Goal: Task Accomplishment & Management: Use online tool/utility

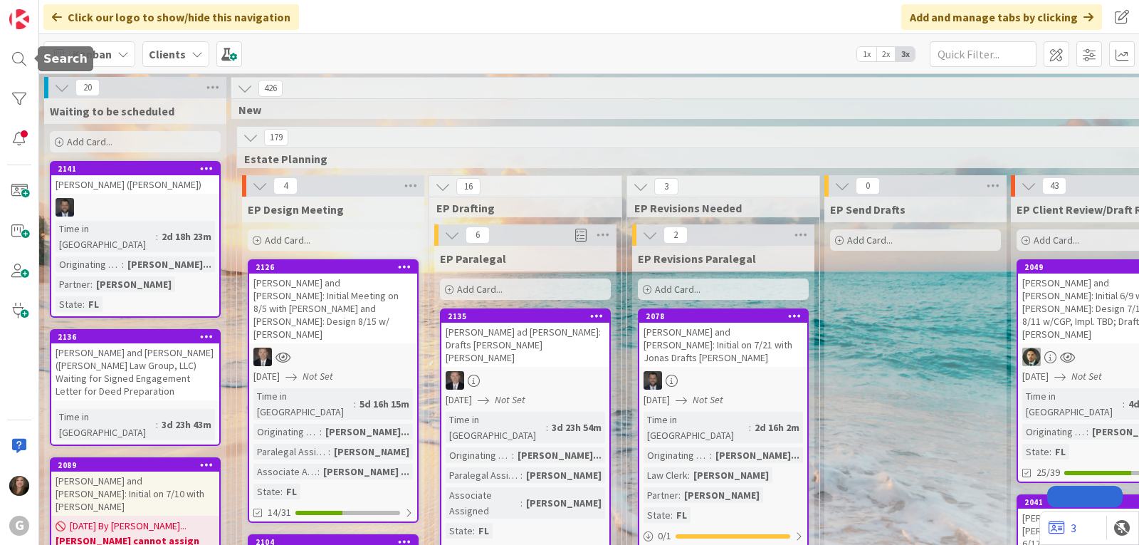
click at [27, 54] on div at bounding box center [19, 59] width 28 height 28
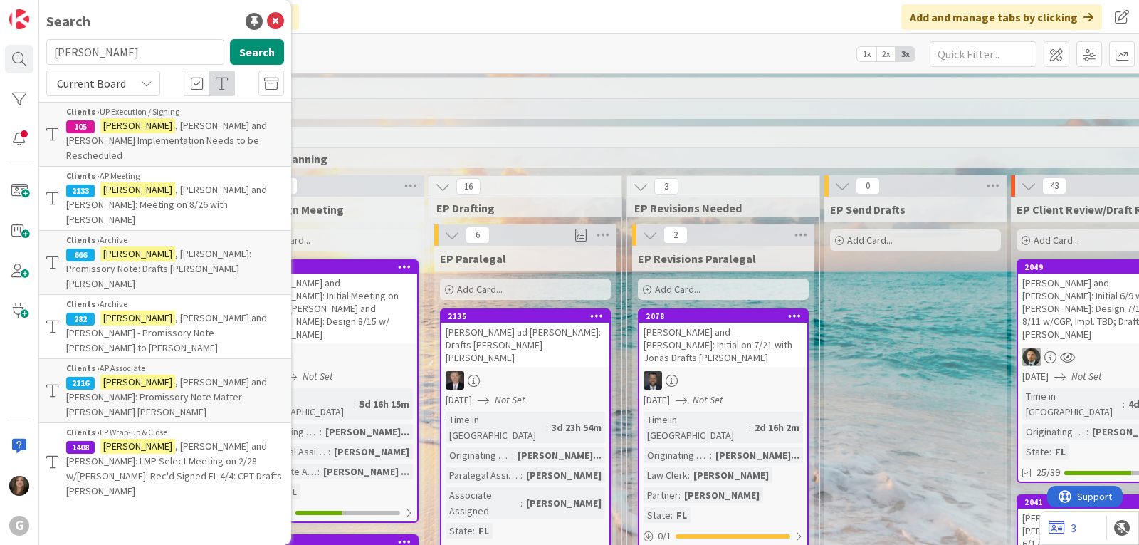
drag, startPoint x: 114, startPoint y: 53, endPoint x: 54, endPoint y: 53, distance: 59.8
click at [54, 53] on input "[PERSON_NAME]" at bounding box center [135, 52] width 178 height 26
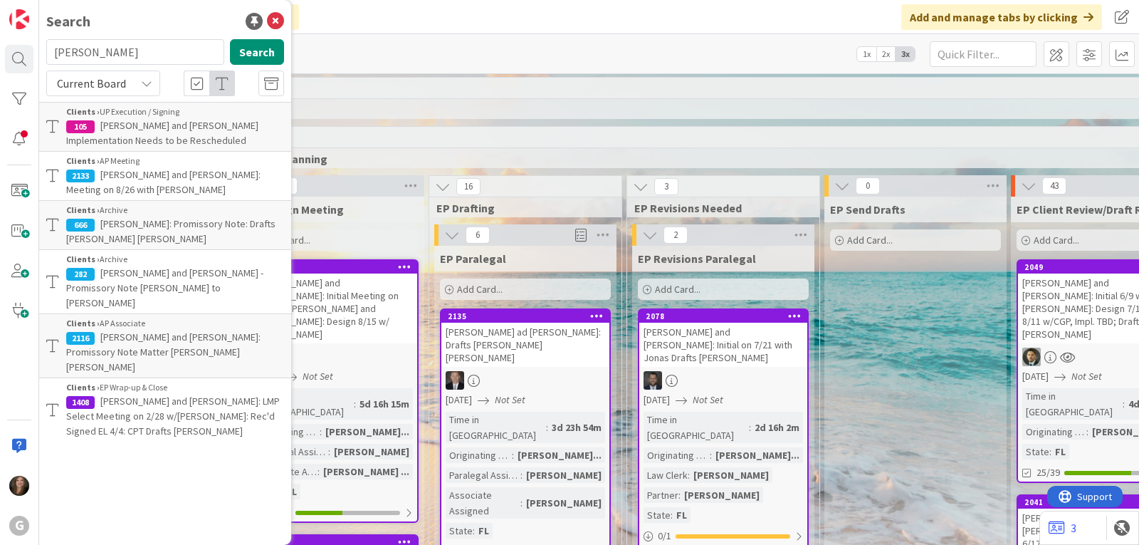
type input "[PERSON_NAME]"
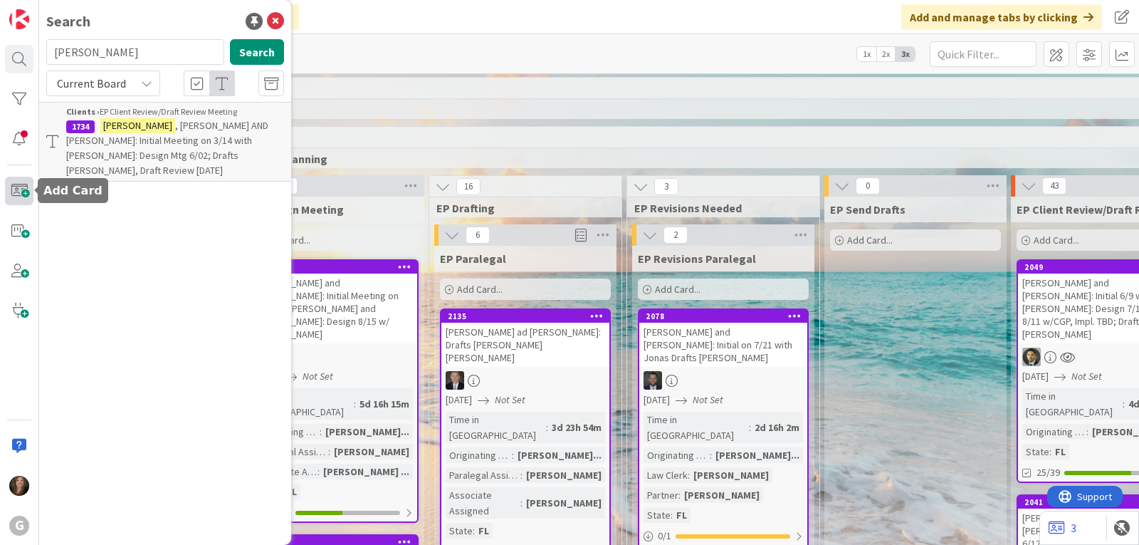
click at [13, 191] on span at bounding box center [19, 191] width 28 height 28
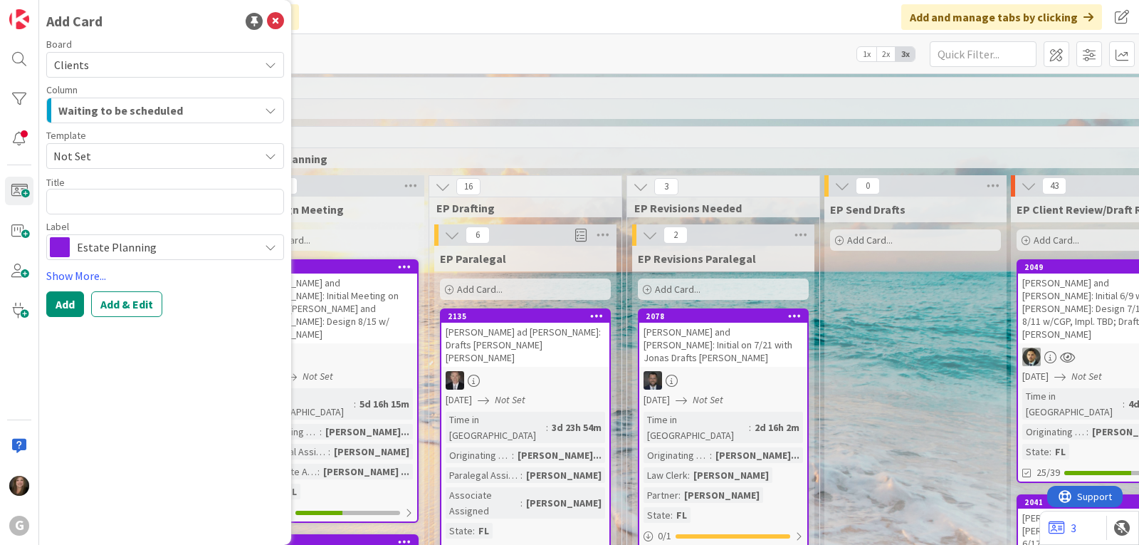
type textarea "x"
type textarea "C"
type textarea "x"
type textarea "Co"
type textarea "x"
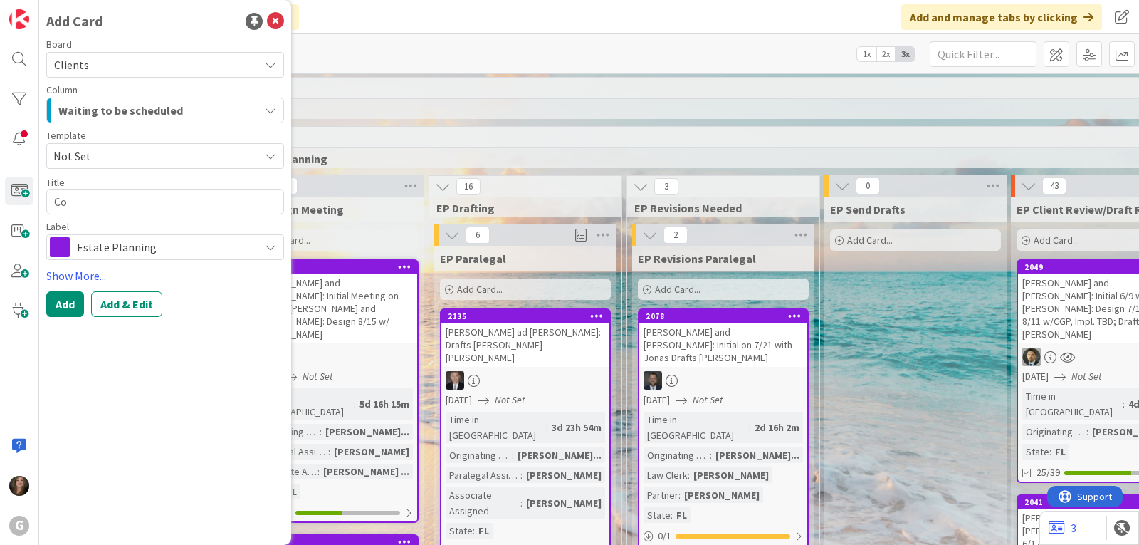
type textarea "Col"
type textarea "x"
type textarea "Coll"
type textarea "x"
type textarea "Colli"
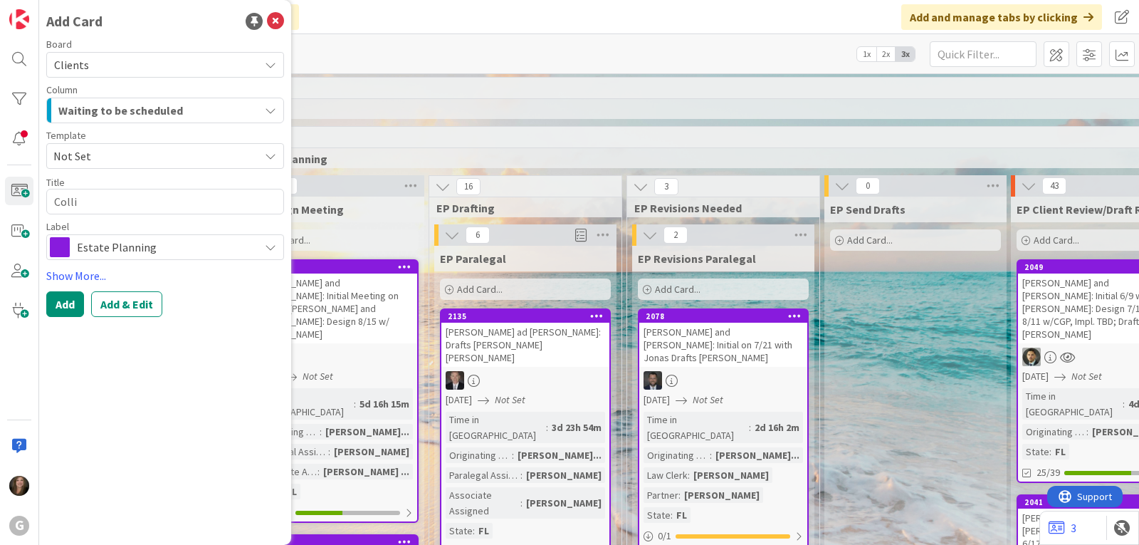
type textarea "x"
type textarea "Collin"
type textarea "x"
type textarea "[PERSON_NAME]"
type textarea "x"
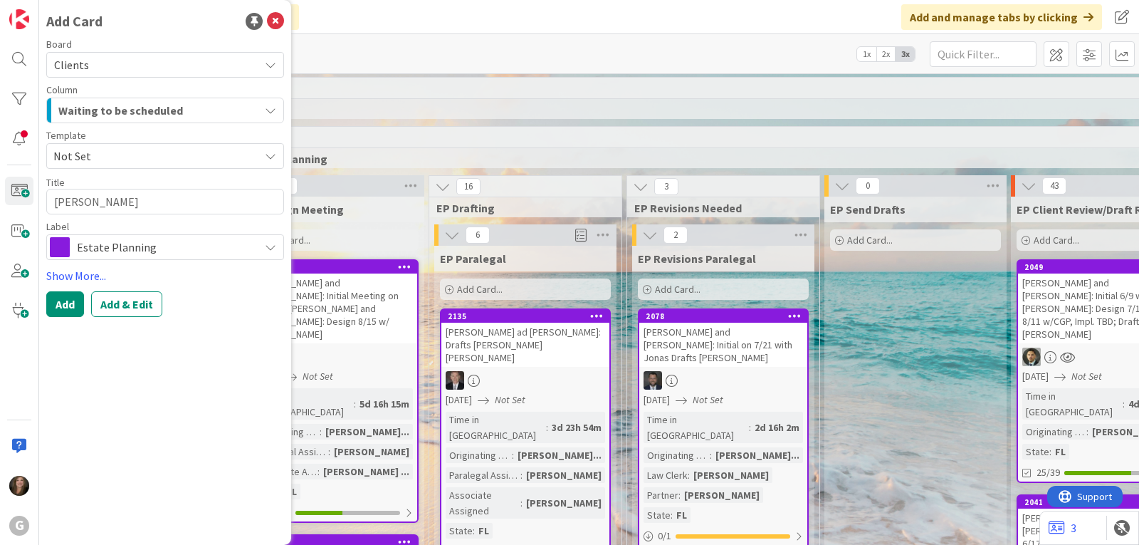
type textarea "[PERSON_NAME],"
type textarea "x"
type textarea "[PERSON_NAME],"
type textarea "x"
type textarea "[PERSON_NAME], R"
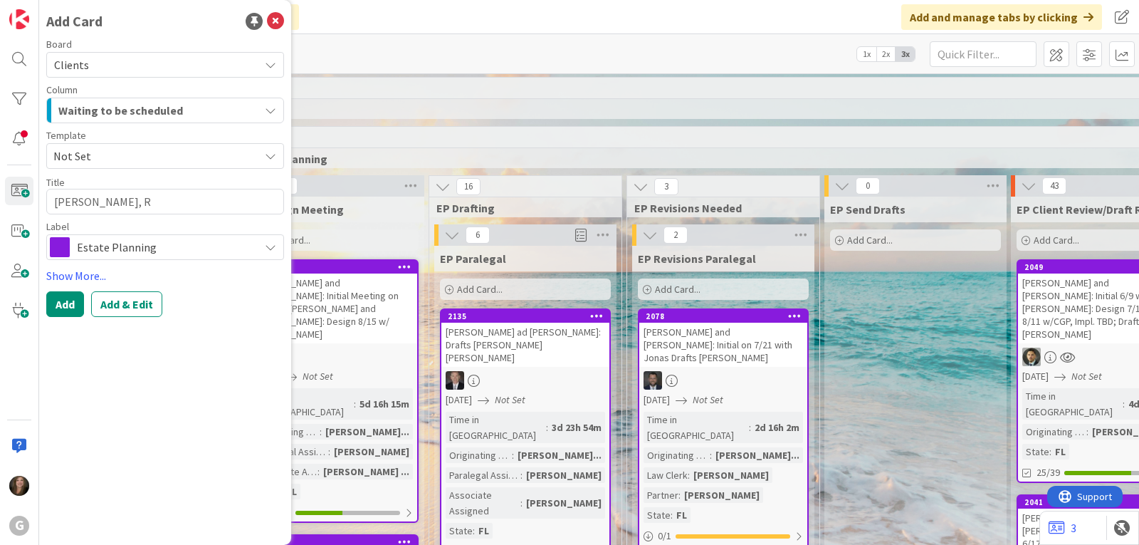
type textarea "x"
type textarea "[PERSON_NAME]"
type textarea "x"
type textarea "[PERSON_NAME]"
type textarea "x"
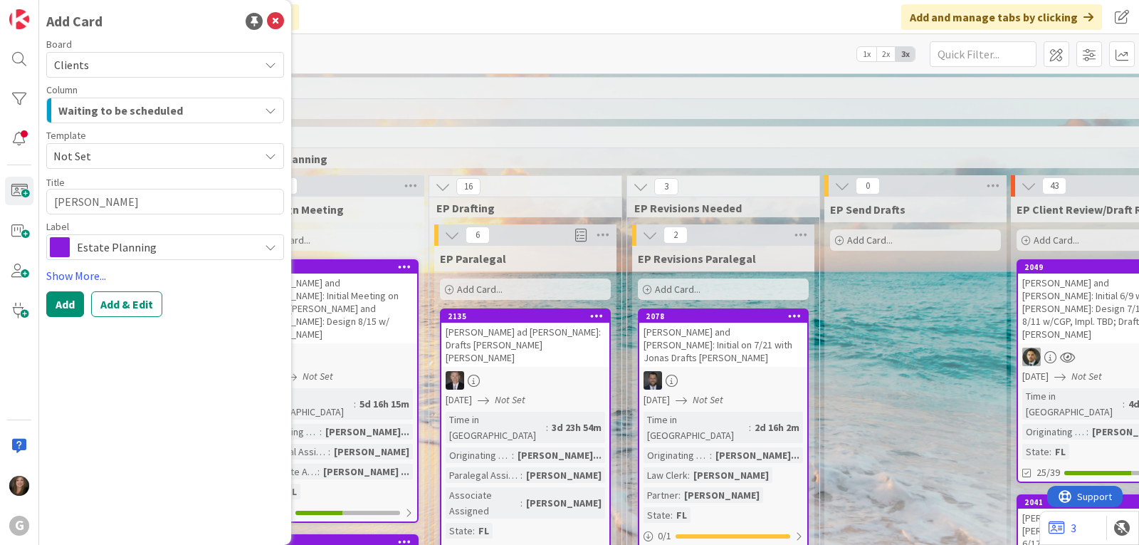
type textarea "[PERSON_NAME]"
type textarea "x"
type textarea "[PERSON_NAME]"
type textarea "x"
type textarea "[PERSON_NAME] an"
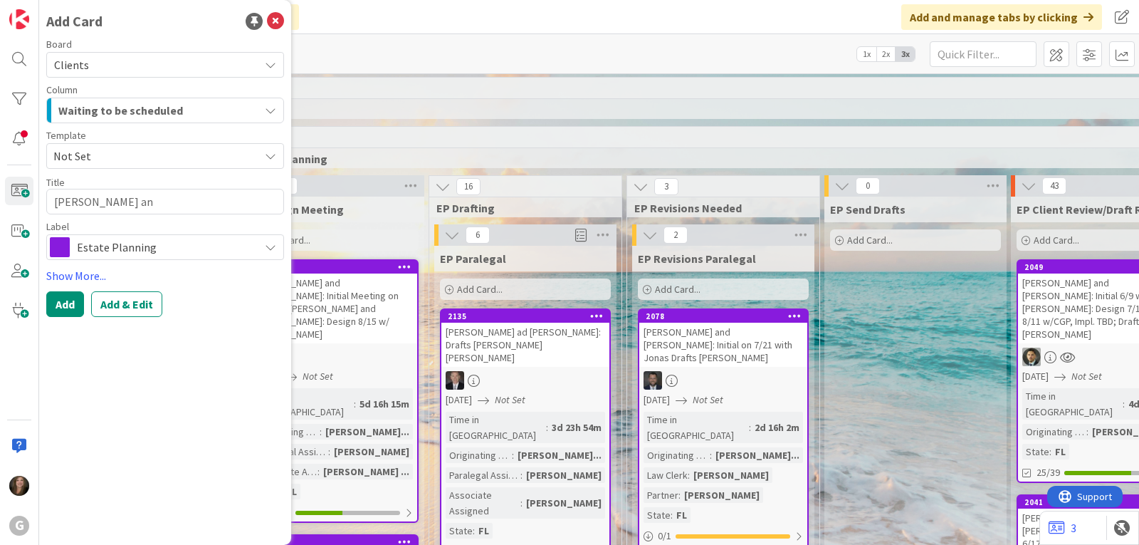
type textarea "x"
type textarea "[PERSON_NAME] and"
type textarea "x"
type textarea "[PERSON_NAME] and"
type textarea "x"
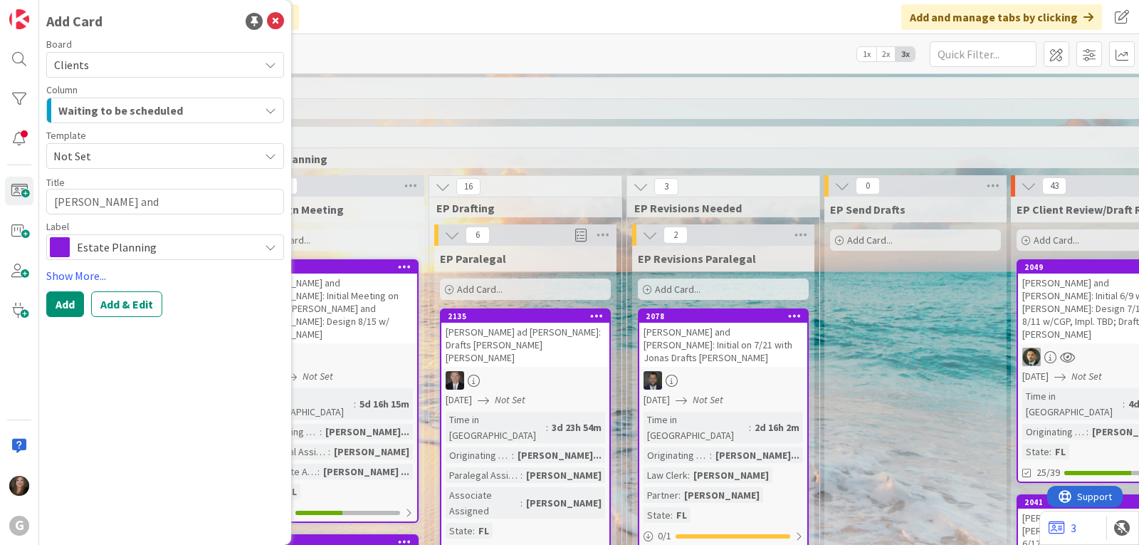
type textarea "[PERSON_NAME] and J"
type textarea "x"
type textarea "[PERSON_NAME] and [PERSON_NAME]"
type textarea "x"
type textarea "[PERSON_NAME] and [PERSON_NAME]"
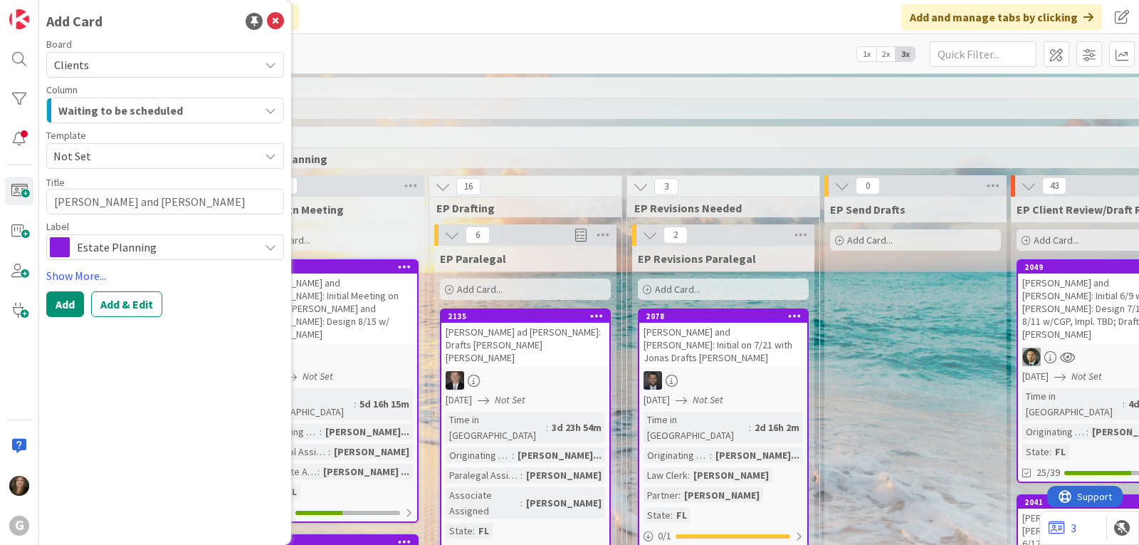
type textarea "x"
type textarea "[PERSON_NAME] and [PERSON_NAME]"
type textarea "x"
type textarea "[PERSON_NAME] and [PERSON_NAME]"
type textarea "x"
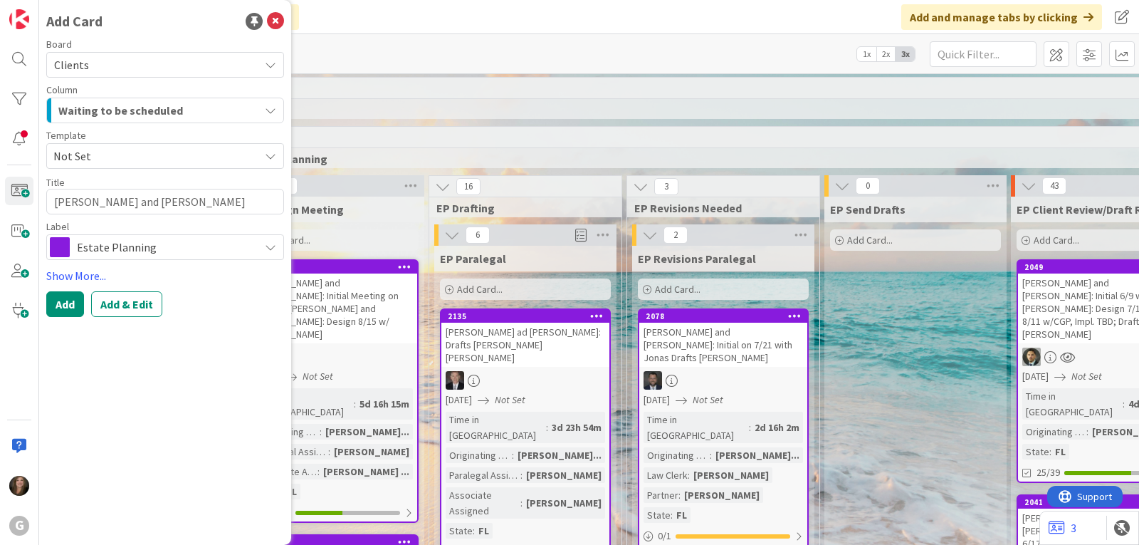
type textarea "[PERSON_NAME] and [PERSON_NAME]:"
type textarea "x"
type textarea "[PERSON_NAME] and [PERSON_NAME]:"
type textarea "x"
type textarea "[PERSON_NAME] and [PERSON_NAME]: W"
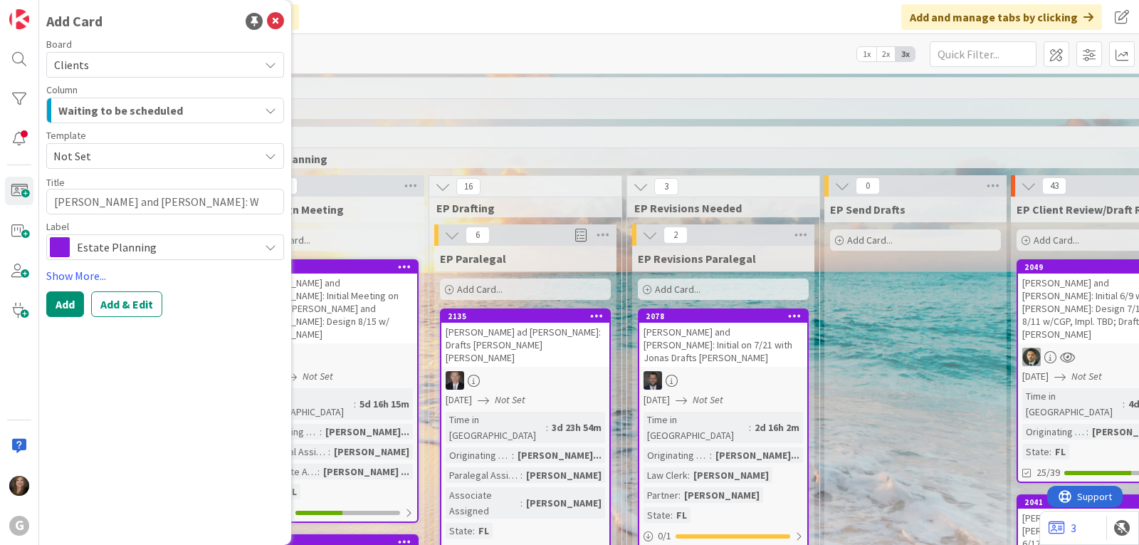
type textarea "x"
type textarea "[PERSON_NAME] and [PERSON_NAME]: [PERSON_NAME]"
type textarea "x"
type textarea "[PERSON_NAME] and [PERSON_NAME]: Wait"
type textarea "x"
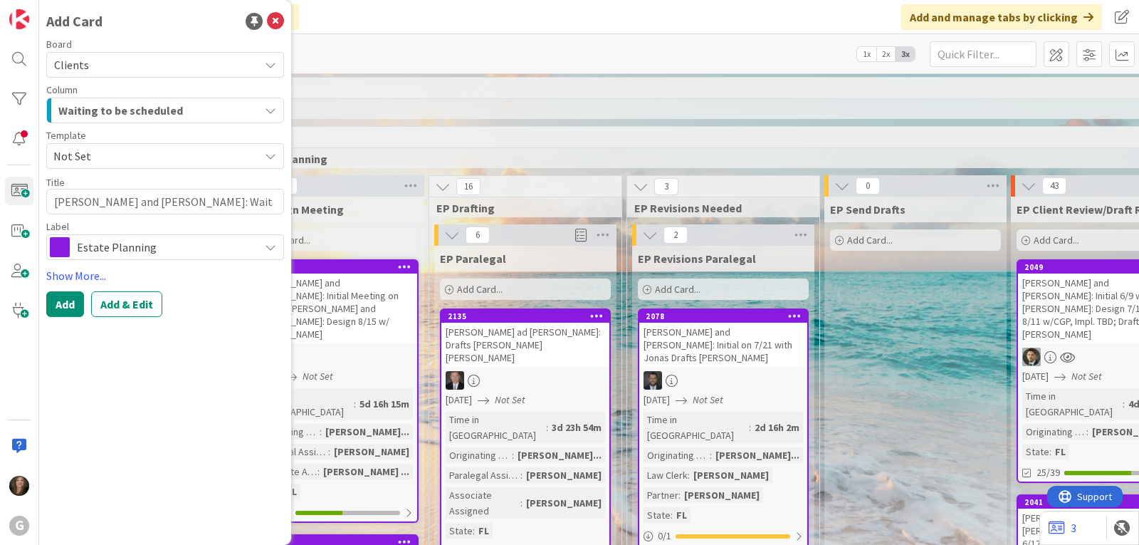
type textarea "[PERSON_NAME] and [PERSON_NAME]: Waiti"
type textarea "x"
type textarea "[PERSON_NAME] and [PERSON_NAME]: Waitin"
type textarea "x"
type textarea "[PERSON_NAME] and [PERSON_NAME]: Waiting"
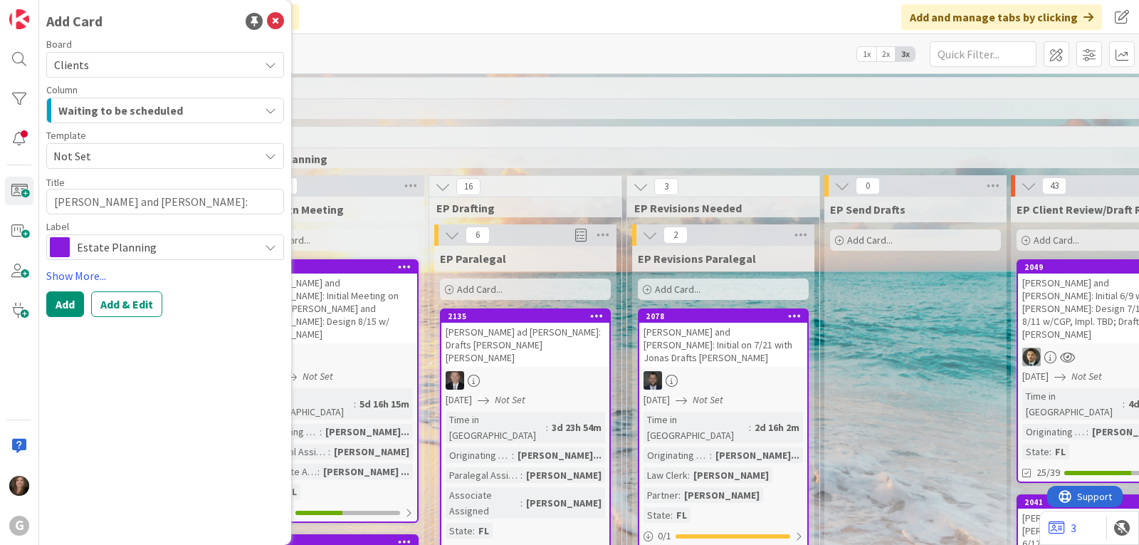
type textarea "x"
type textarea "[PERSON_NAME] and [PERSON_NAME]: Waiting"
type textarea "x"
type textarea "[PERSON_NAME] and [PERSON_NAME]: Waiting f"
type textarea "x"
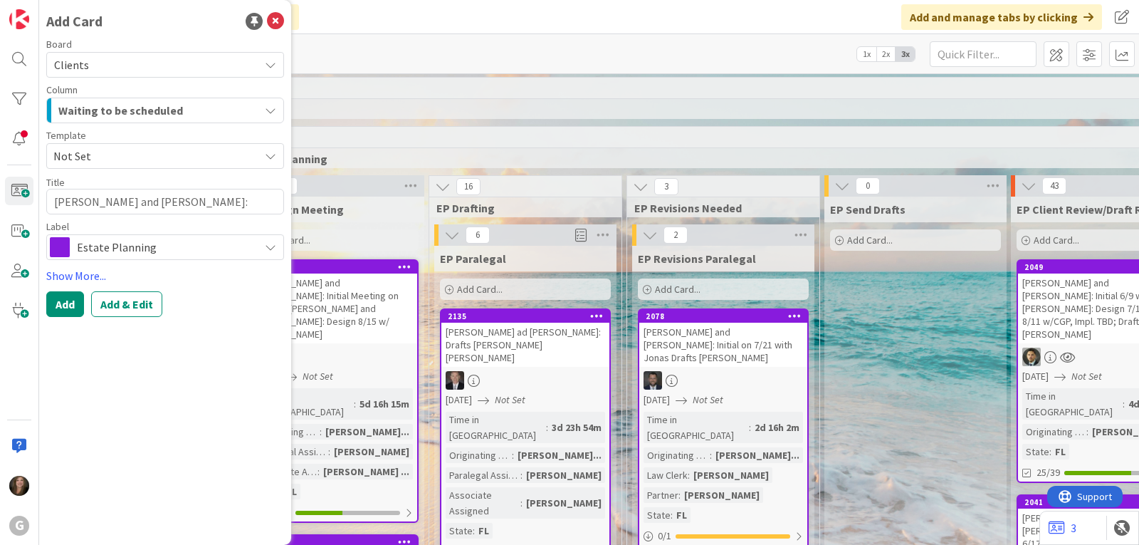
type textarea "[PERSON_NAME] and [PERSON_NAME]: Waiting fo"
type textarea "x"
type textarea "[PERSON_NAME] and [PERSON_NAME]: Waiting for"
type textarea "x"
type textarea "[PERSON_NAME] and [PERSON_NAME]: Waiting for"
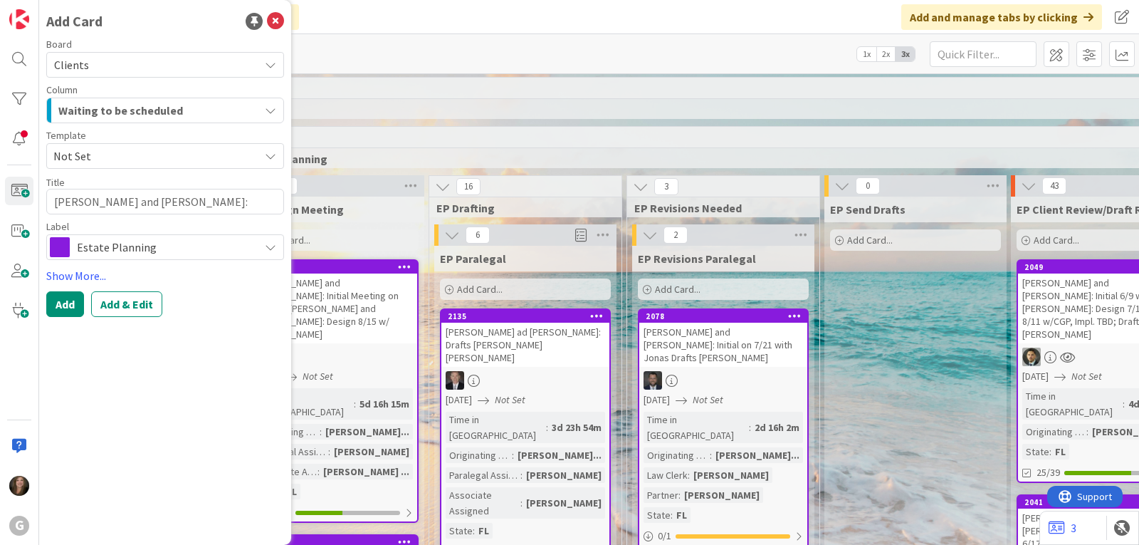
type textarea "x"
type textarea "[PERSON_NAME] and [PERSON_NAME]: Waiting for"
type textarea "x"
type textarea "[PERSON_NAME] and [PERSON_NAME]: Waiting fo"
type textarea "x"
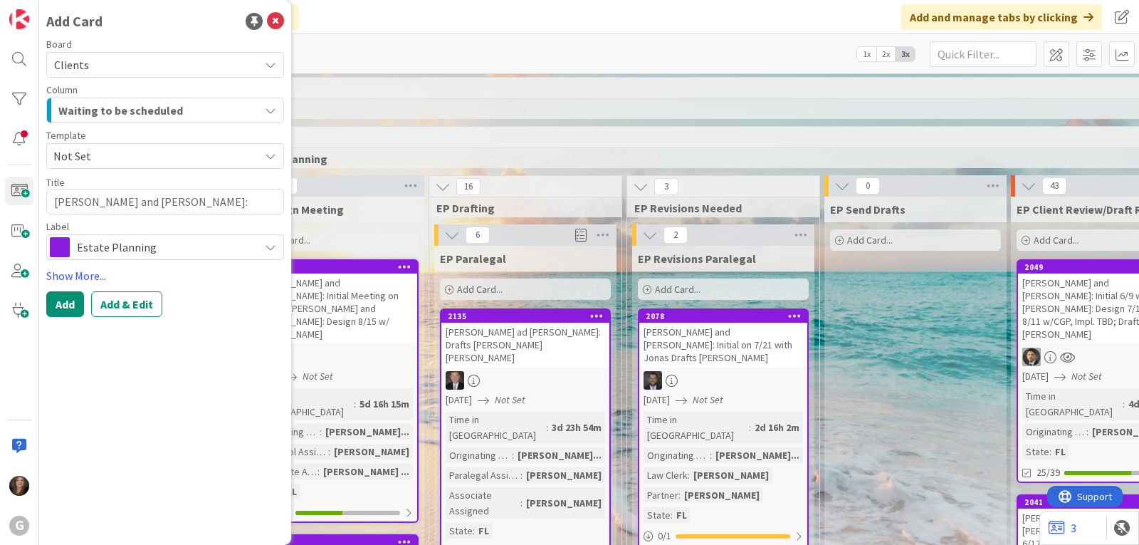
type textarea "[PERSON_NAME] and [PERSON_NAME]: Waiting f"
type textarea "x"
type textarea "[PERSON_NAME] and [PERSON_NAME]: Waiting"
type textarea "x"
type textarea "[PERSON_NAME] and [PERSON_NAME]: Waiting o"
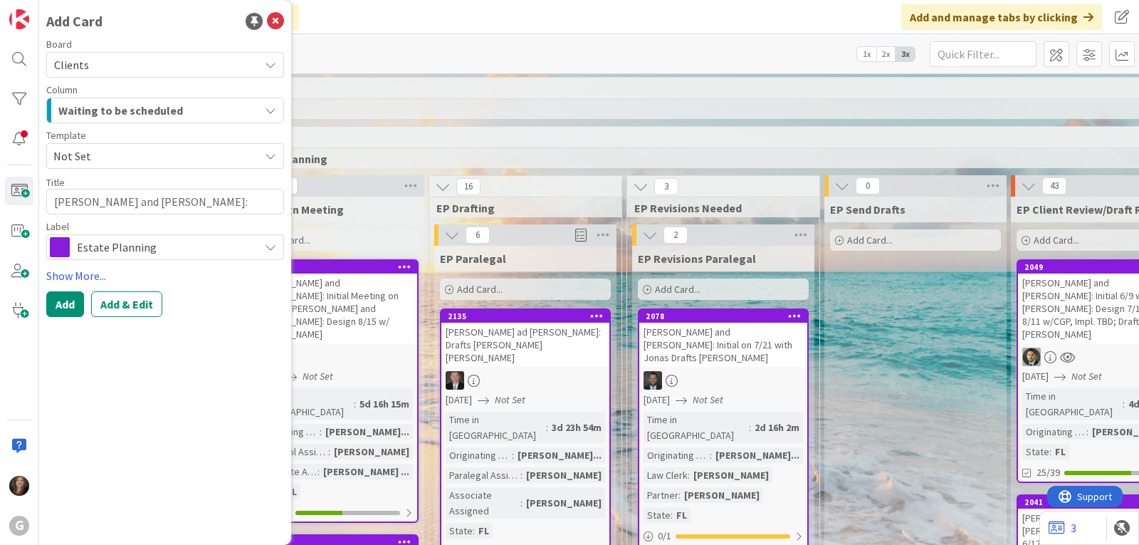
type textarea "x"
type textarea "[PERSON_NAME] and [PERSON_NAME]: Waiting on"
type textarea "x"
type textarea "[PERSON_NAME] and [PERSON_NAME]: Waiting on"
type textarea "x"
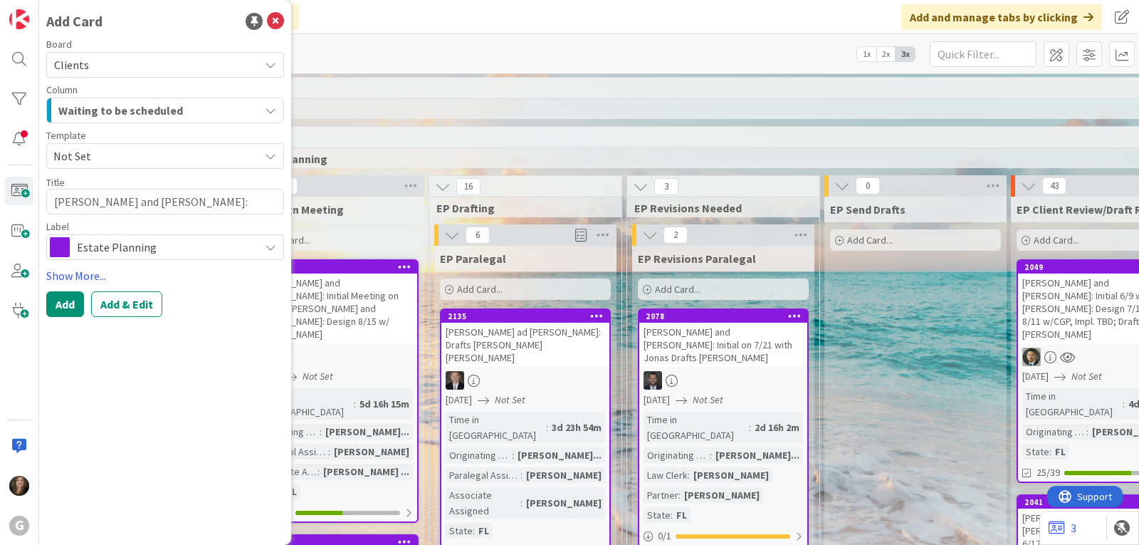
type textarea "[PERSON_NAME] and [PERSON_NAME]: Waiting on s"
type textarea "x"
type textarea "[PERSON_NAME] and [PERSON_NAME]: Waiting on si"
type textarea "x"
type textarea "[PERSON_NAME] and [PERSON_NAME]: Waiting on s"
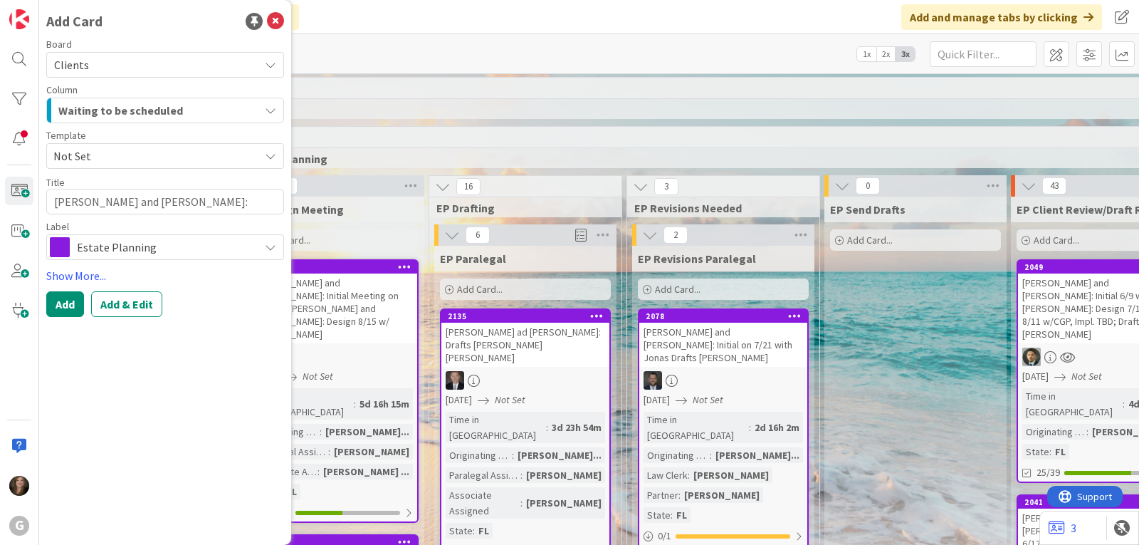
type textarea "x"
type textarea "[PERSON_NAME] and [PERSON_NAME]: Waiting on"
type textarea "x"
type textarea "[PERSON_NAME] and [PERSON_NAME]: Waiting on S"
type textarea "x"
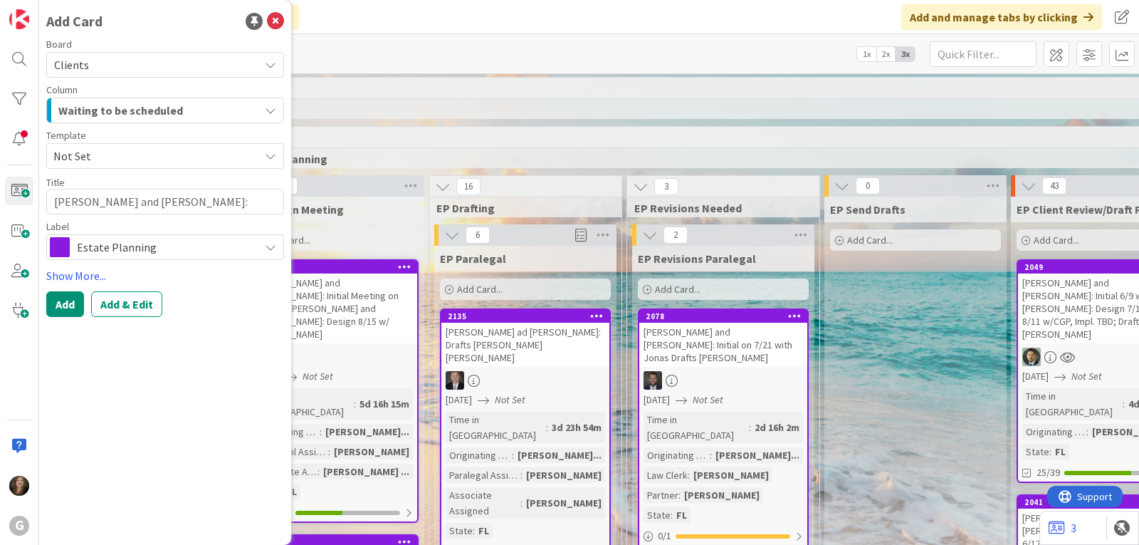
type textarea "[PERSON_NAME] and [PERSON_NAME]: Waiting on Si"
type textarea "x"
type textarea "[PERSON_NAME] and [PERSON_NAME]: Waiting on Sig"
type textarea "x"
type textarea "[PERSON_NAME] and [PERSON_NAME]: Waiting on Sign"
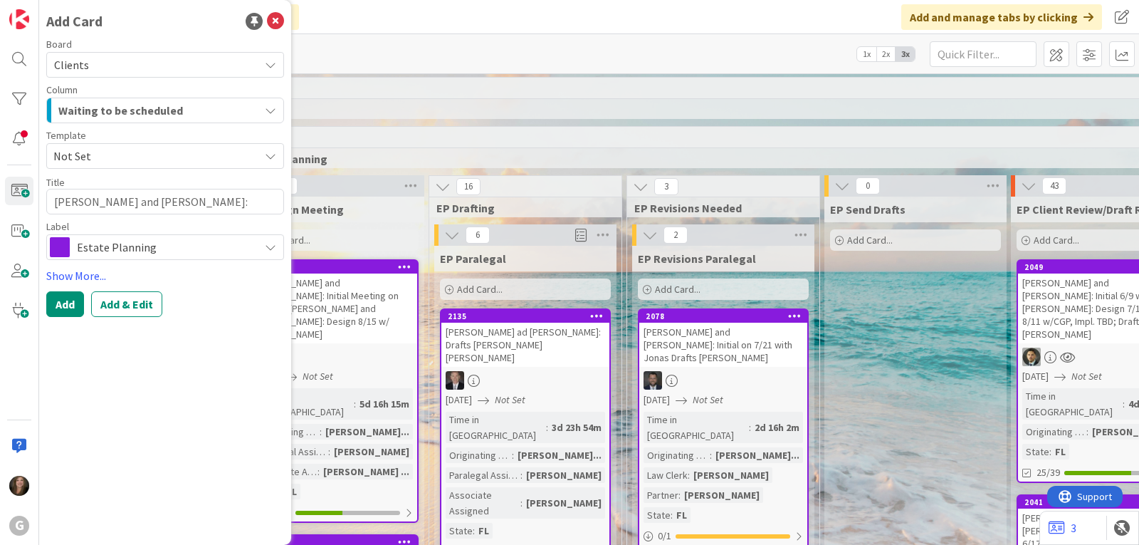
type textarea "x"
type textarea "[PERSON_NAME] and [PERSON_NAME]: Waiting on Signe"
type textarea "x"
type textarea "[PERSON_NAME] and [PERSON_NAME]: Waiting on Signed"
type textarea "x"
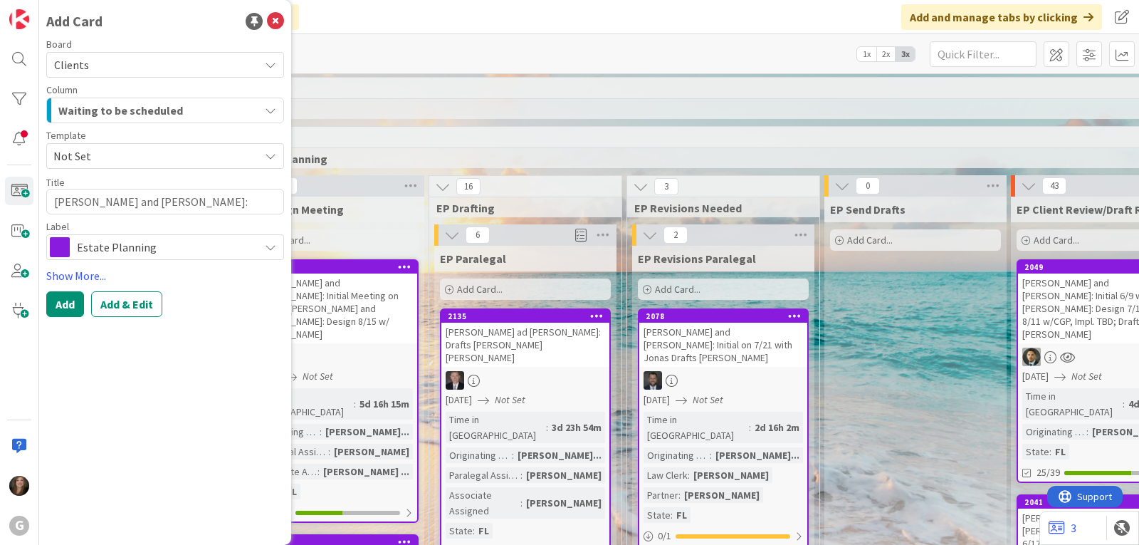
type textarea "[PERSON_NAME] and [PERSON_NAME]: Waiting on Signed E"
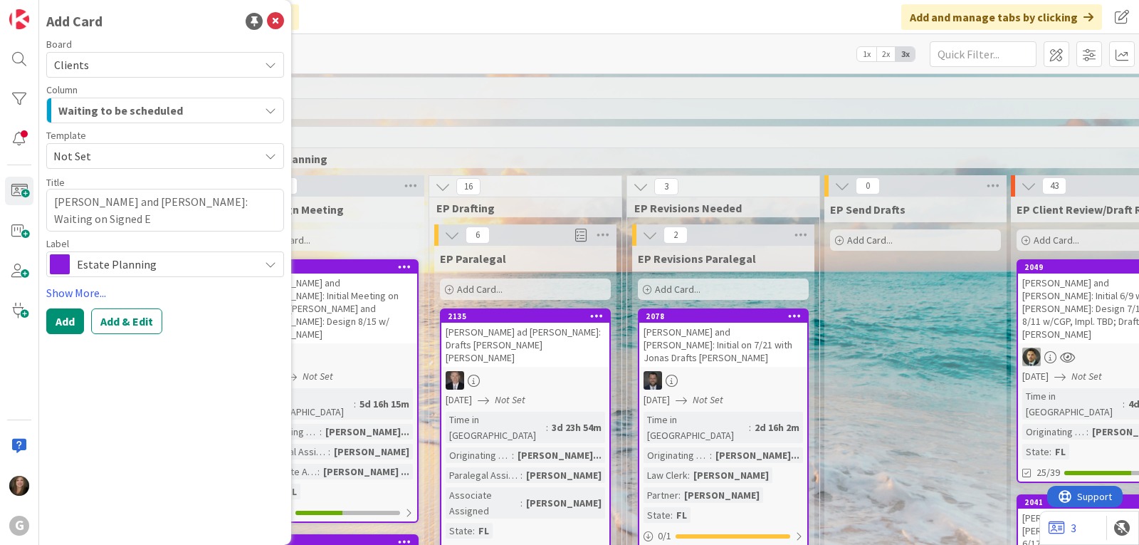
type textarea "x"
type textarea "[PERSON_NAME] and [PERSON_NAME]: Waiting on Signed EL"
click at [125, 262] on span "Estate Planning" at bounding box center [164, 264] width 175 height 20
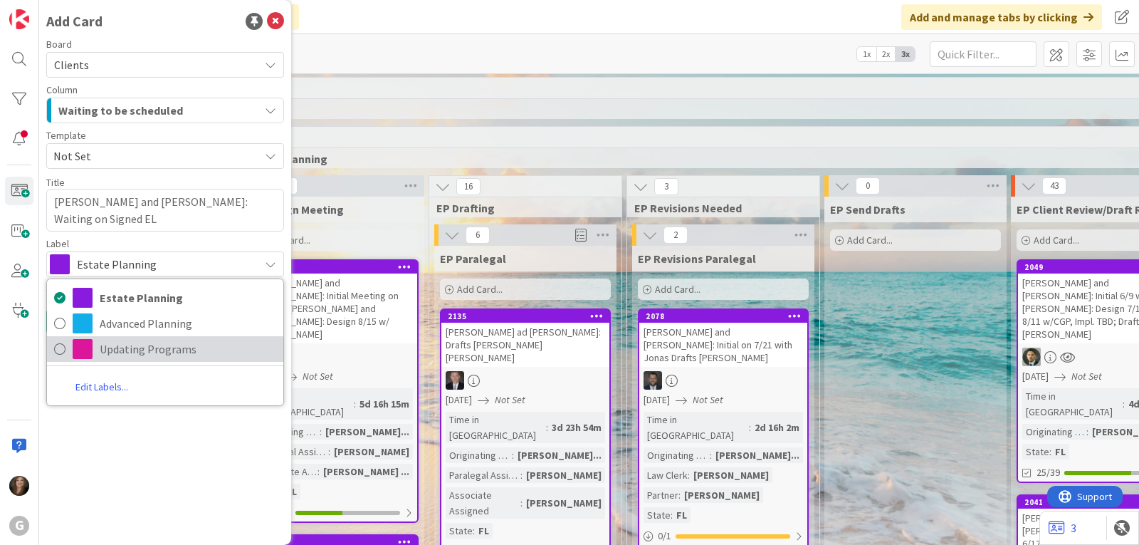
click at [121, 353] on span "Updating Programs" at bounding box center [188, 348] width 177 height 21
type textarea "x"
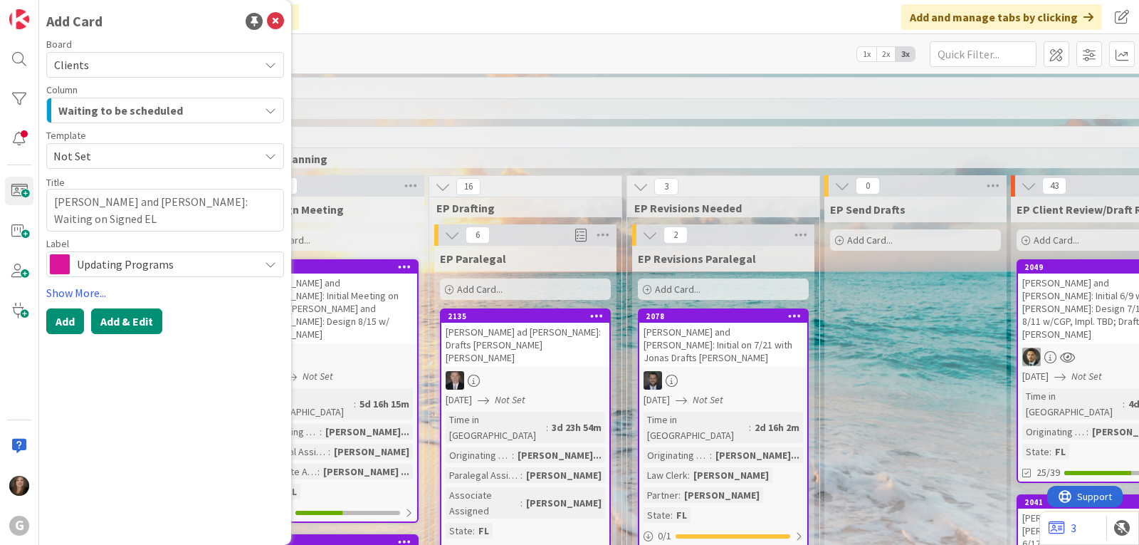
click at [122, 324] on button "Add & Edit" at bounding box center [126, 321] width 71 height 26
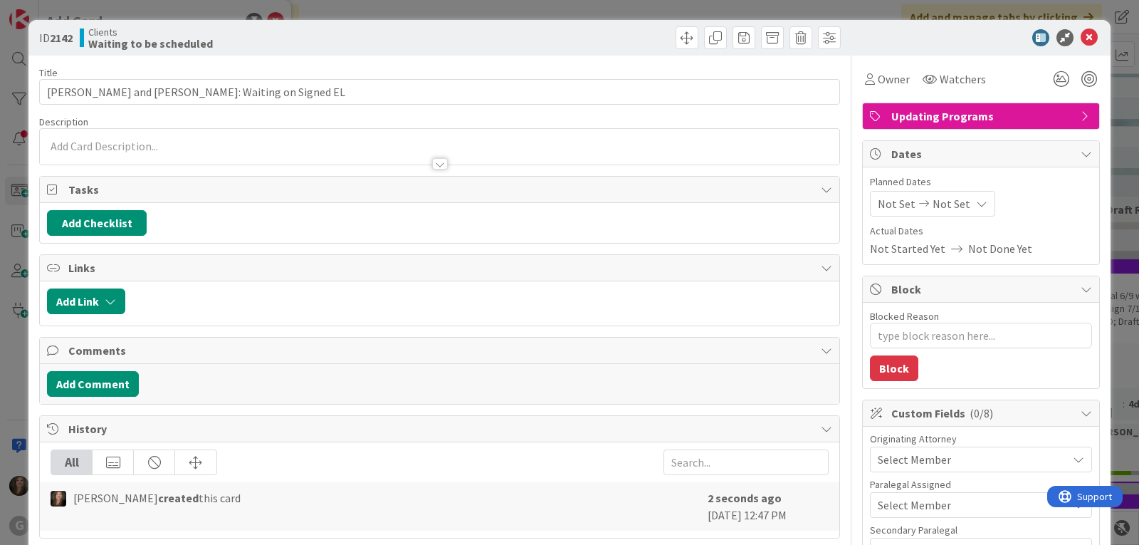
click at [910, 459] on span "Select Member" at bounding box center [914, 459] width 73 height 17
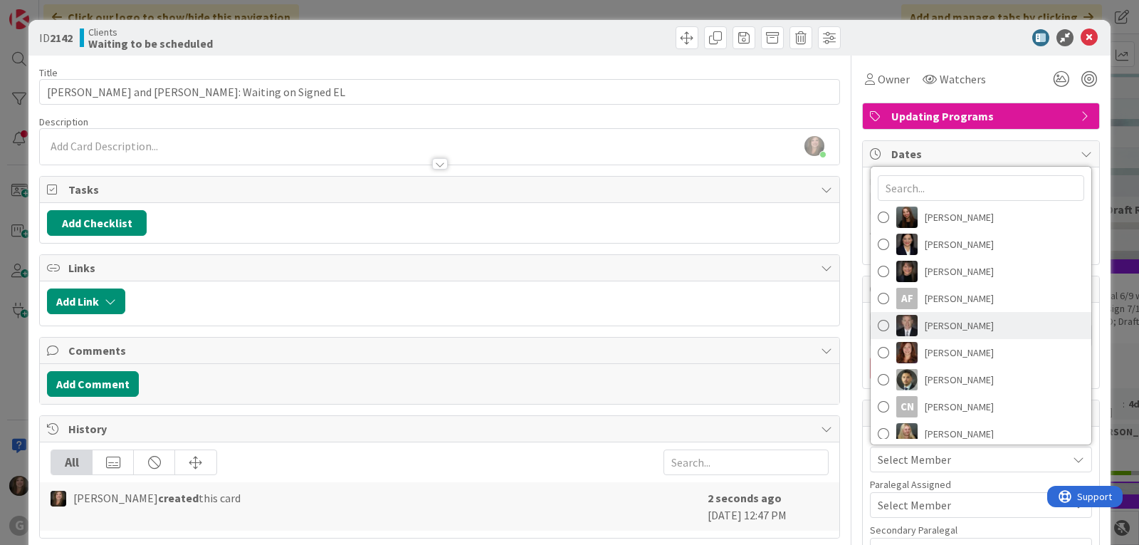
click at [946, 331] on span "[PERSON_NAME]" at bounding box center [959, 325] width 69 height 21
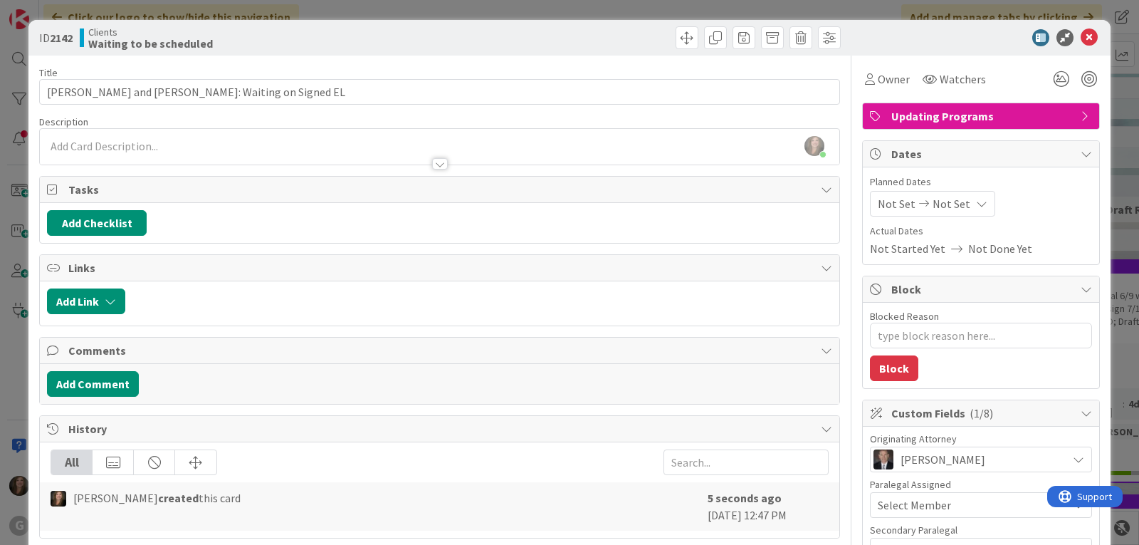
scroll to position [142, 0]
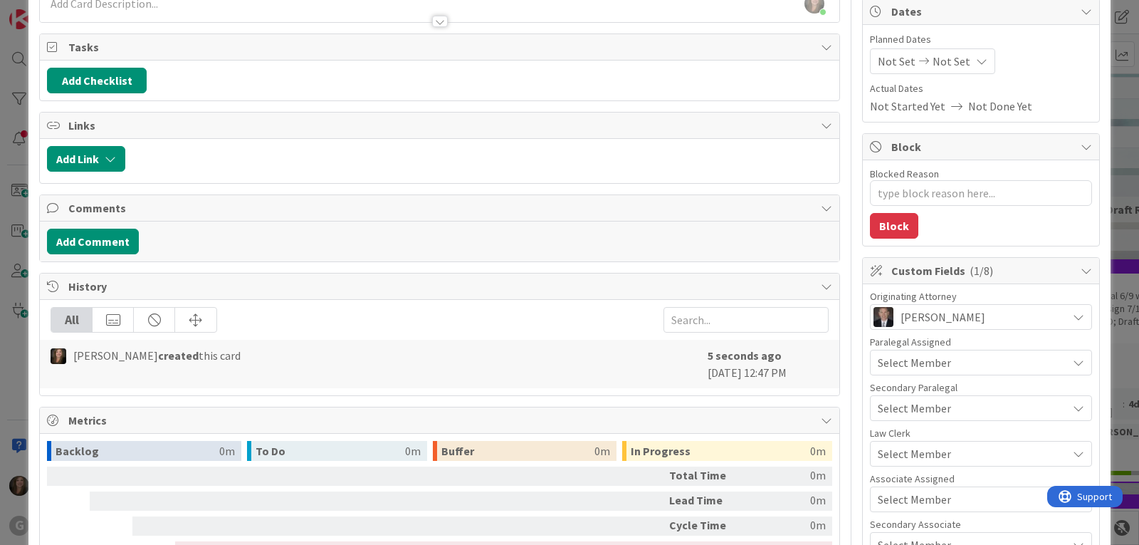
click at [929, 498] on span "Select Member" at bounding box center [914, 499] width 73 height 17
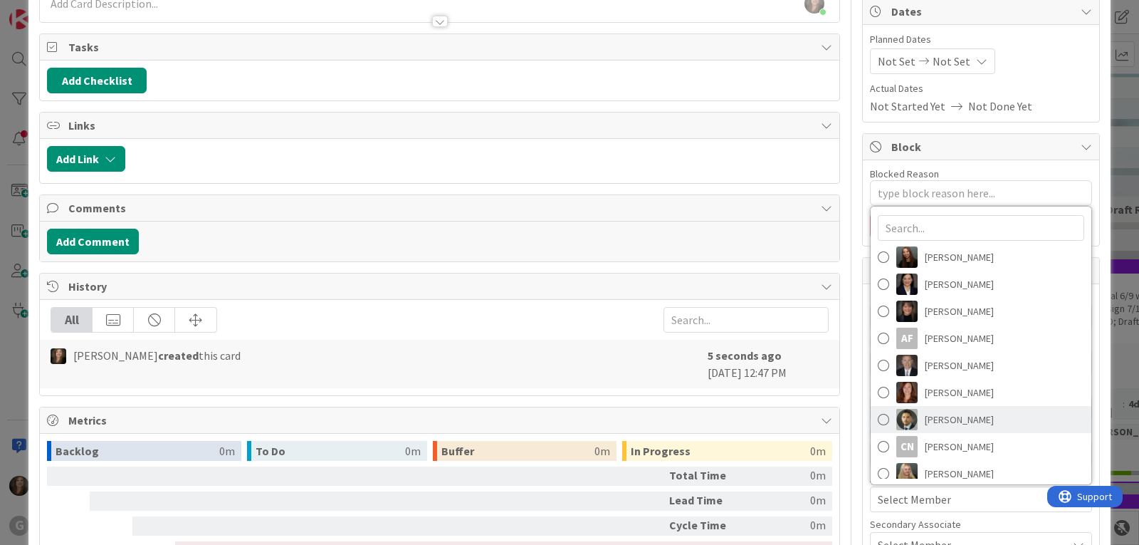
click at [950, 416] on span "[PERSON_NAME]" at bounding box center [959, 419] width 69 height 21
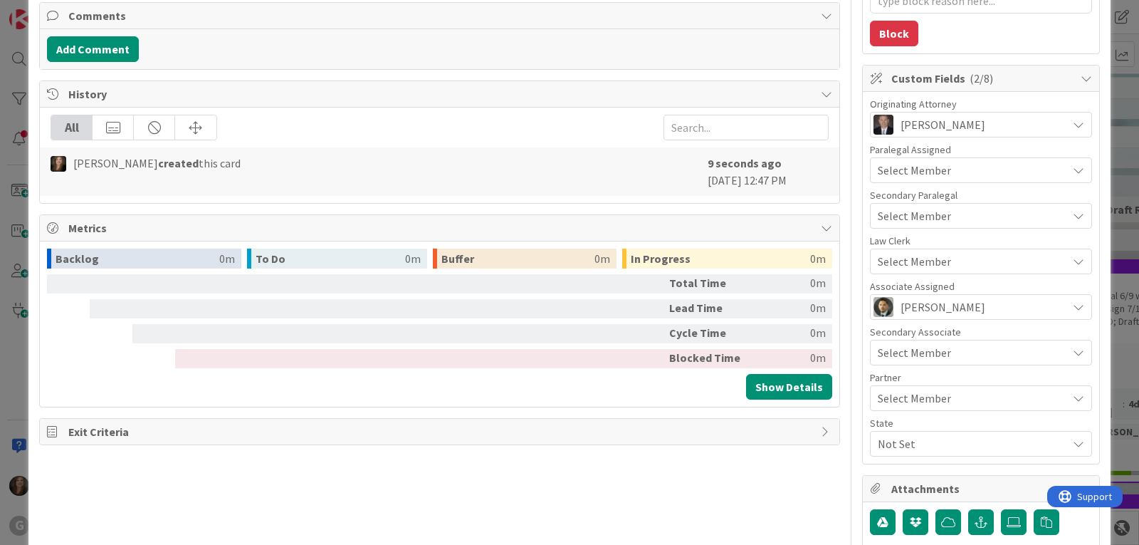
scroll to position [356, 0]
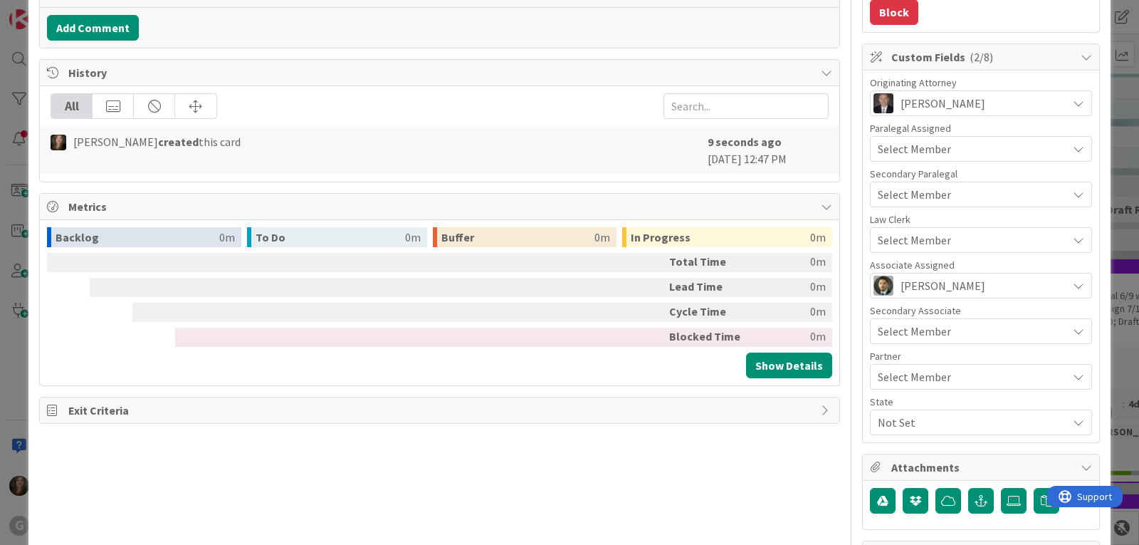
click at [938, 419] on span "Not Set" at bounding box center [972, 422] width 189 height 17
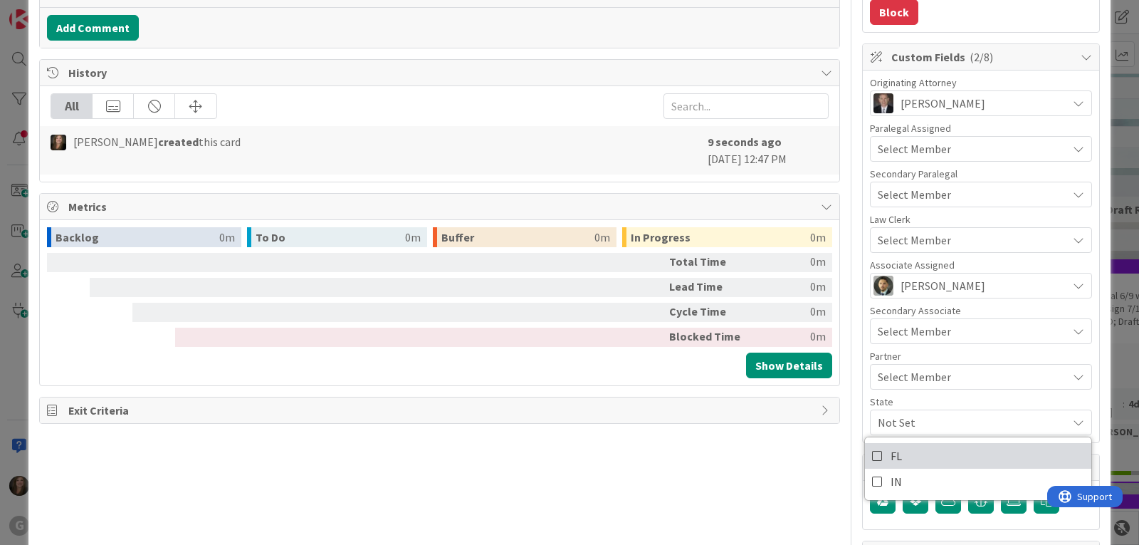
click at [931, 451] on link "FL" at bounding box center [978, 456] width 226 height 26
type textarea "x"
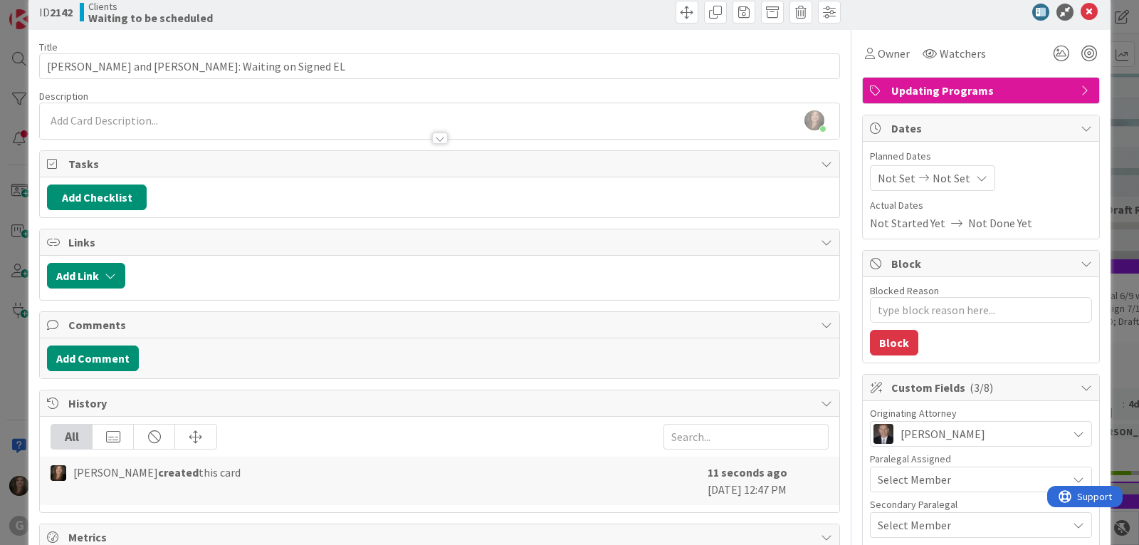
scroll to position [0, 0]
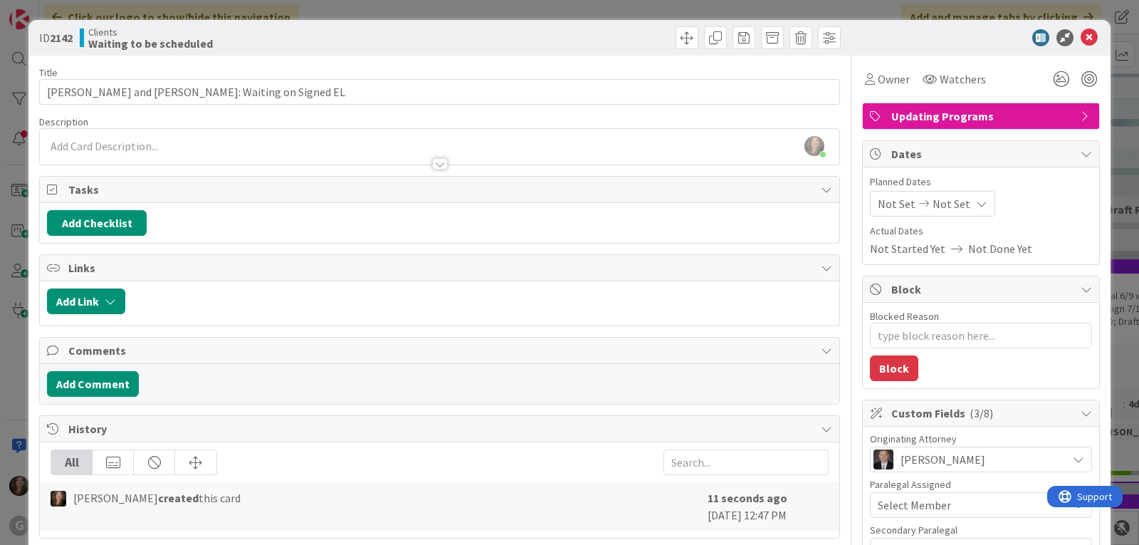
click at [878, 209] on span "Not Set" at bounding box center [897, 203] width 38 height 17
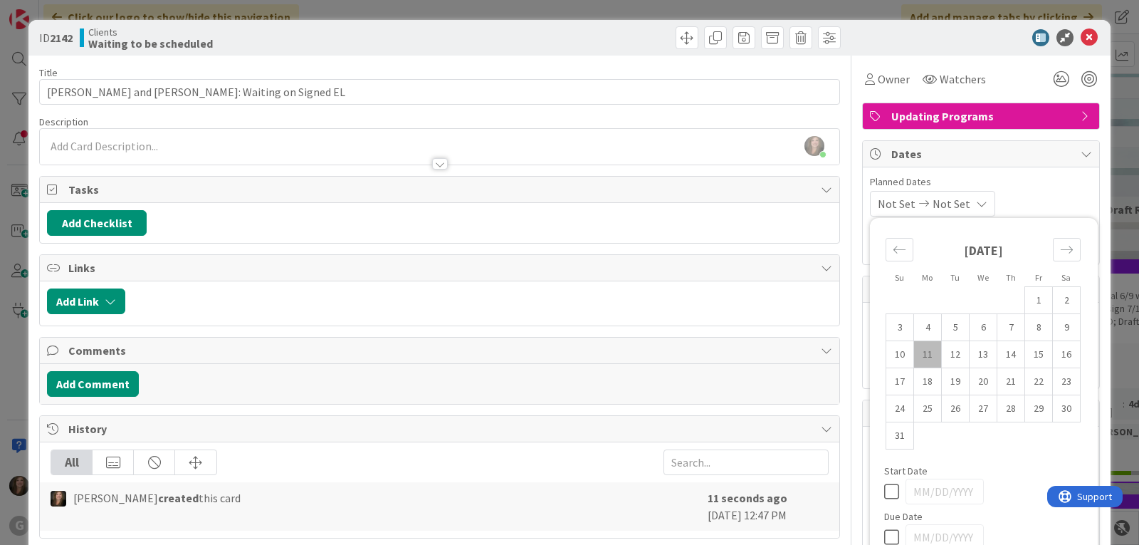
click at [914, 352] on td "11" at bounding box center [928, 354] width 28 height 27
type input "[DATE]"
click at [1011, 189] on div "Planned Dates [DATE] Not Set Su Mo Tu We Th Fr Sa [DATE] 1 2 3 4 5 6 7 8 9 10 1…" at bounding box center [981, 195] width 222 height 42
type textarea "x"
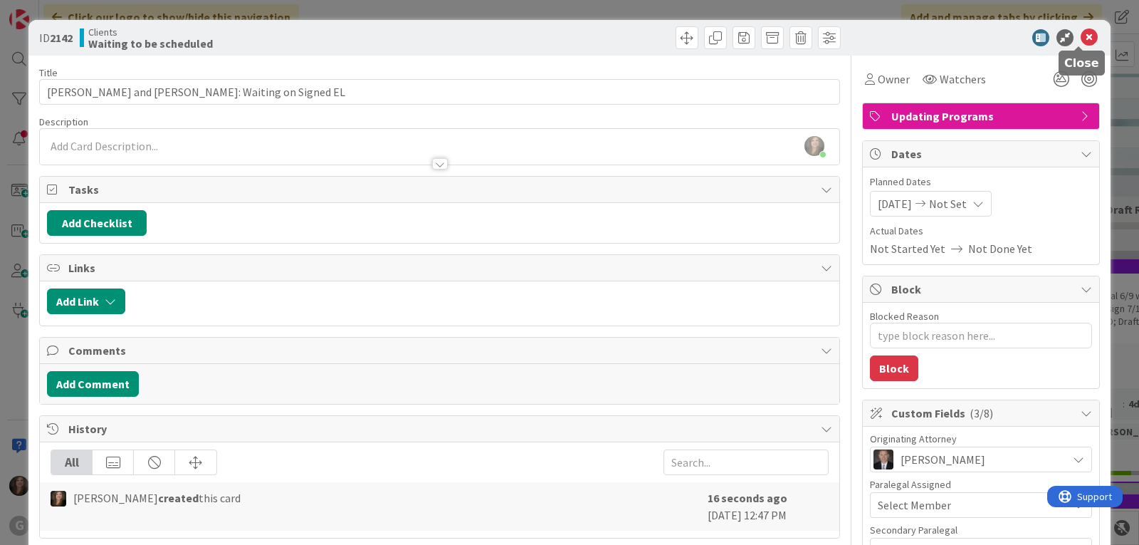
click at [1081, 34] on icon at bounding box center [1089, 37] width 17 height 17
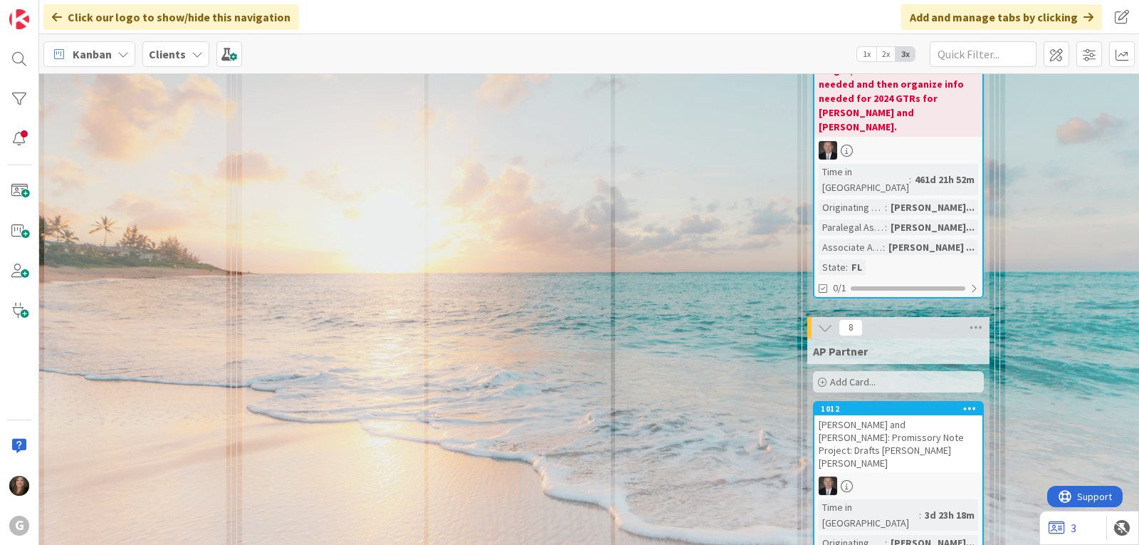
scroll to position [18354, 0]
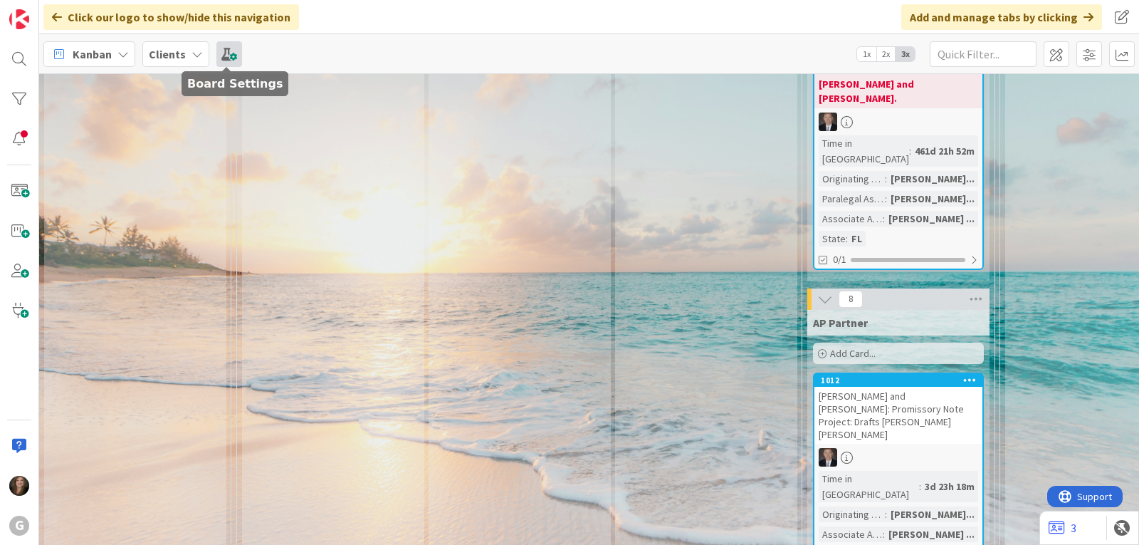
click at [231, 59] on span at bounding box center [229, 54] width 26 height 26
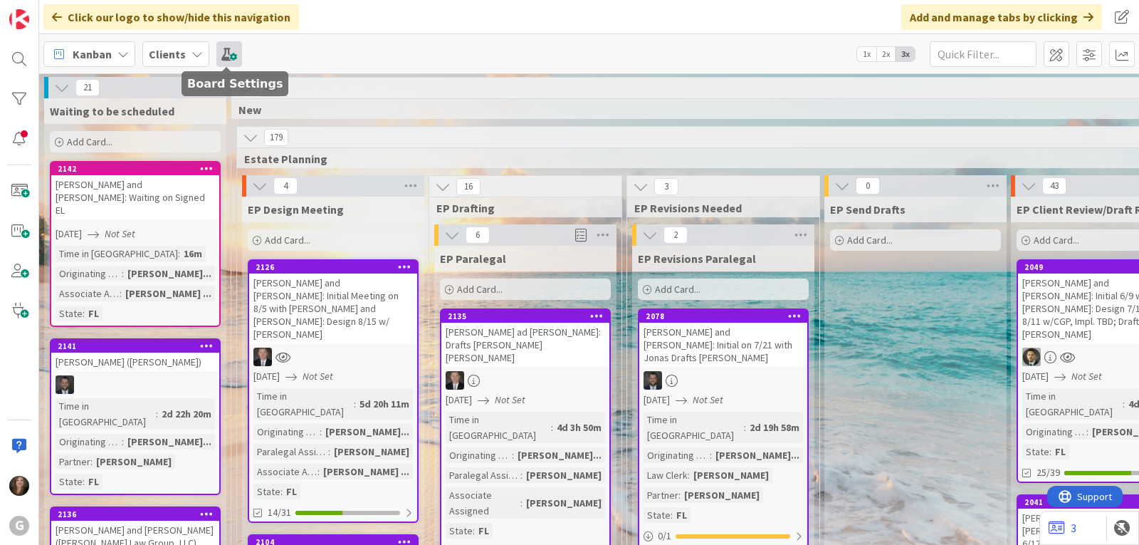
click at [224, 56] on span at bounding box center [229, 54] width 26 height 26
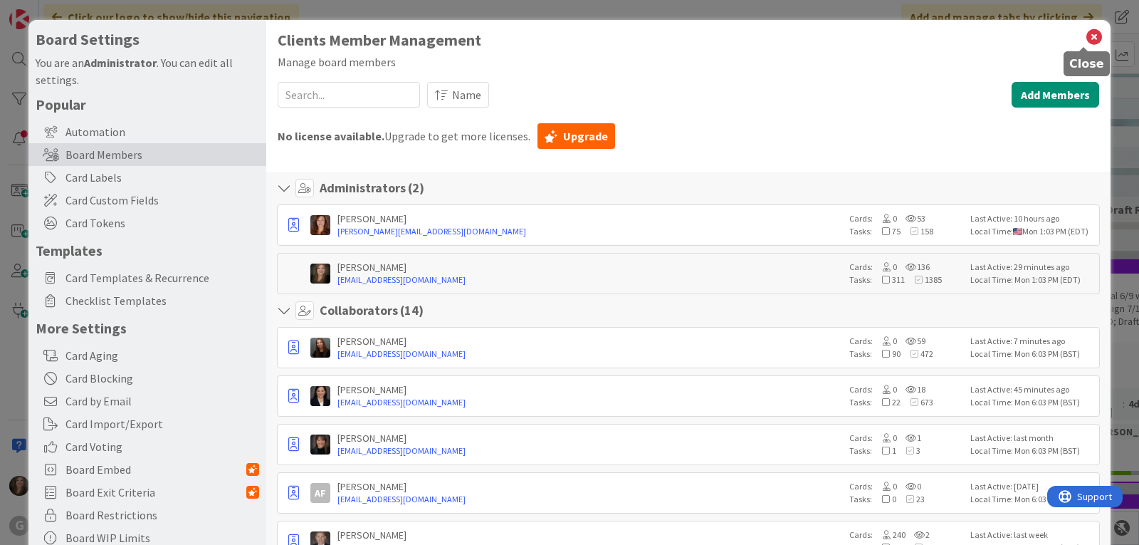
click at [1087, 32] on icon at bounding box center [1094, 37] width 19 height 20
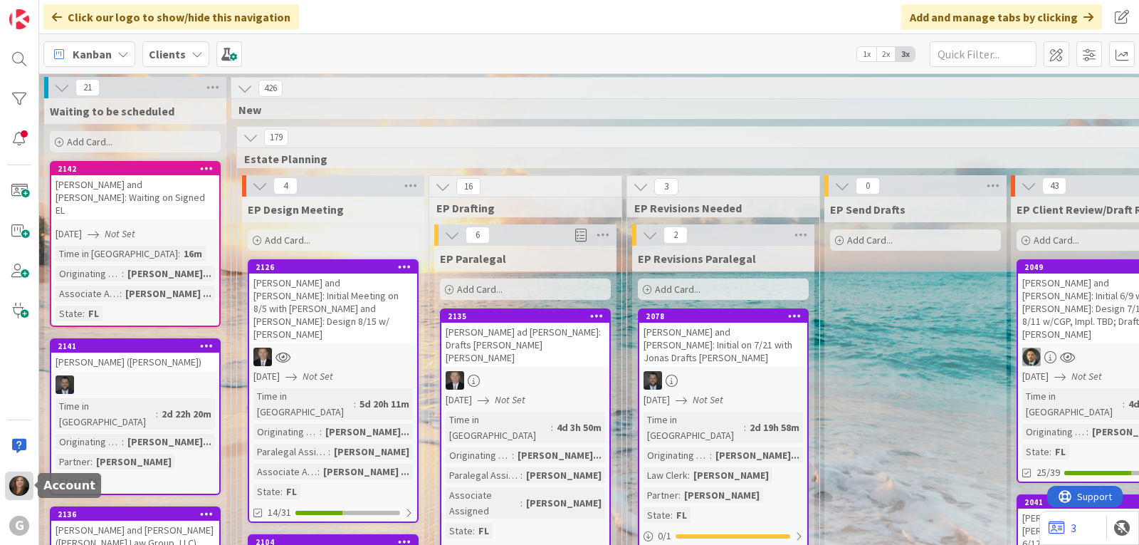
click at [13, 488] on img at bounding box center [19, 486] width 20 height 20
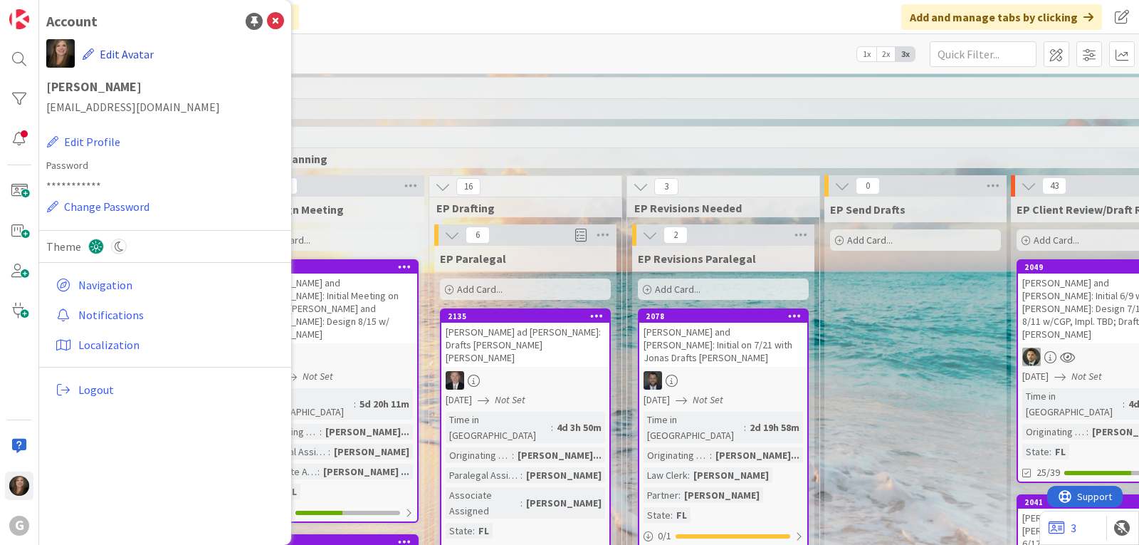
click at [137, 56] on button "Edit Avatar" at bounding box center [118, 54] width 73 height 30
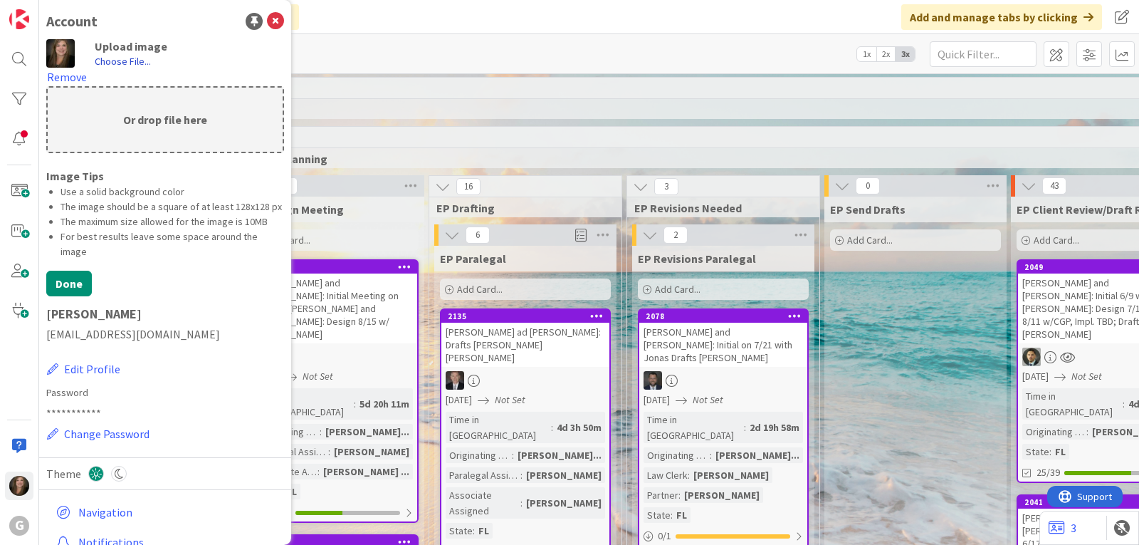
click at [112, 61] on label "Choose File..." at bounding box center [123, 61] width 56 height 14
click at [39, 0] on input "Choose File..." at bounding box center [39, 0] width 0 height 0
click at [267, 24] on icon at bounding box center [275, 21] width 17 height 17
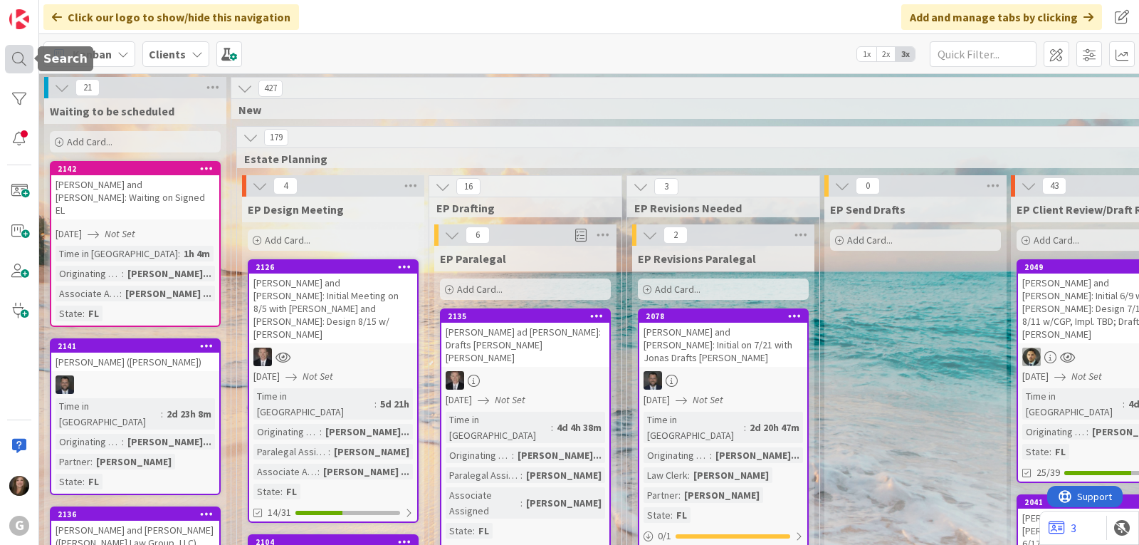
click at [8, 63] on div at bounding box center [19, 59] width 28 height 28
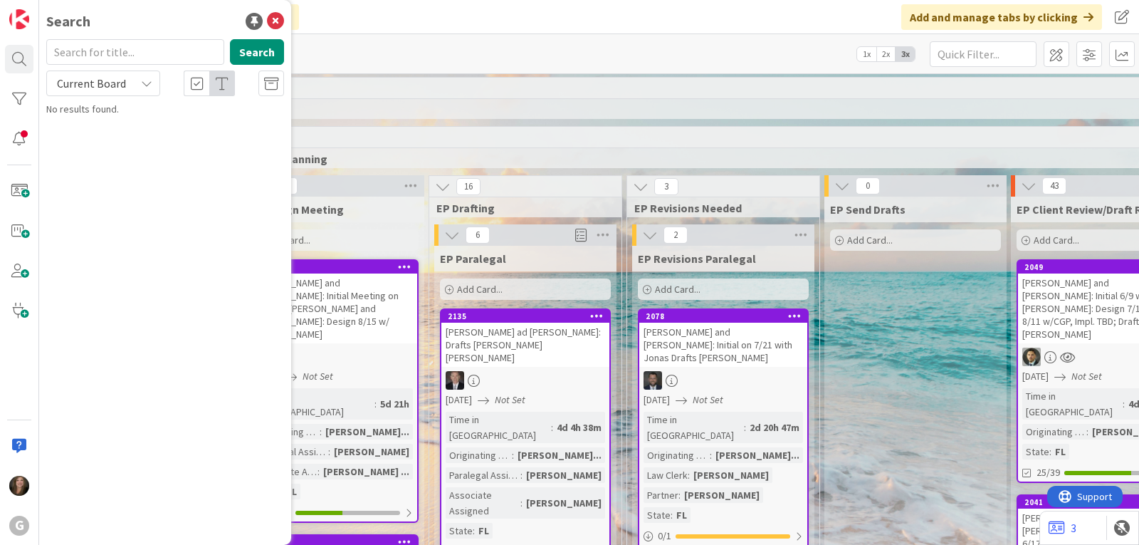
click at [144, 56] on input "text" at bounding box center [135, 52] width 178 height 26
type input "stuck"
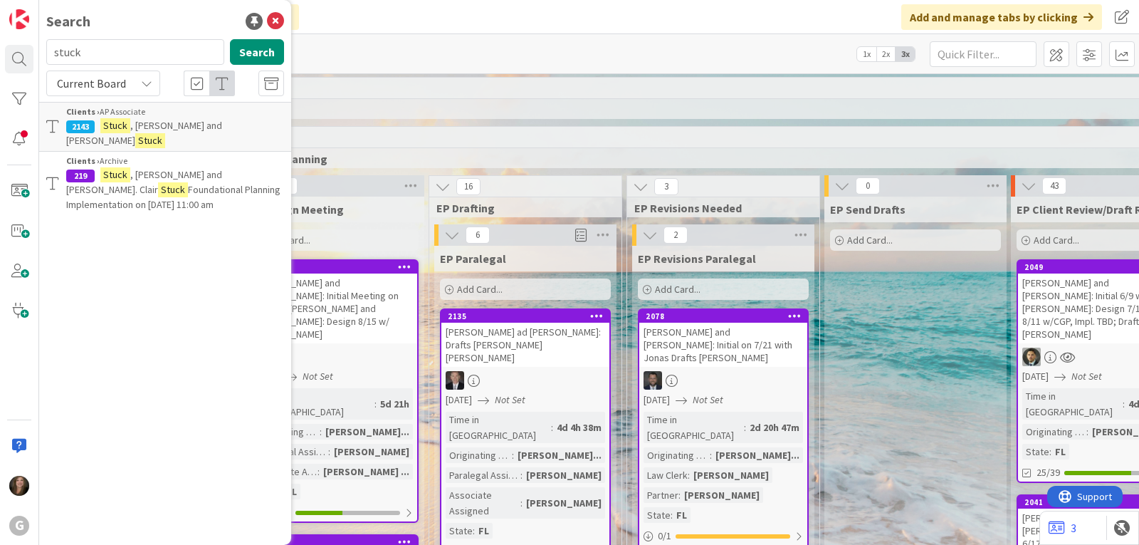
click at [203, 115] on div "Clients › AP Associate" at bounding box center [175, 111] width 218 height 13
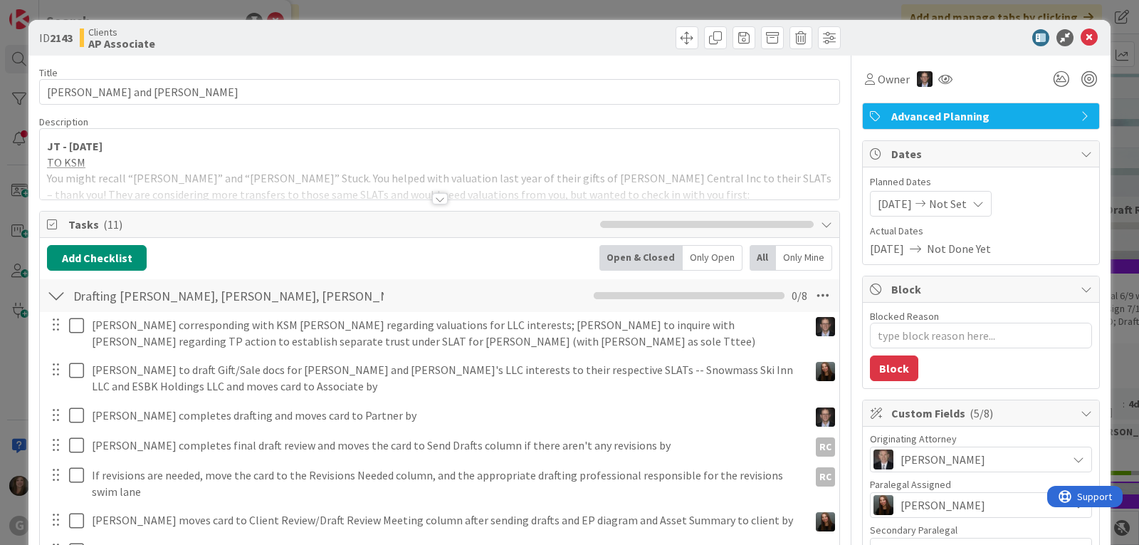
type textarea "x"
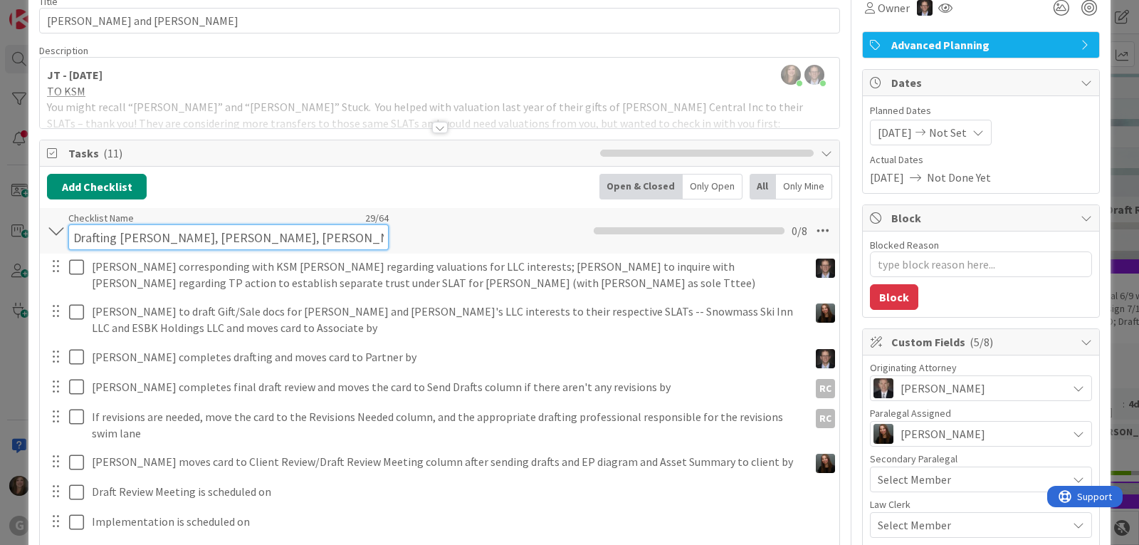
drag, startPoint x: 196, startPoint y: 228, endPoint x: 172, endPoint y: 230, distance: 23.6
click at [172, 230] on input "Drafting Amanda, Chris, Bobby" at bounding box center [228, 237] width 320 height 26
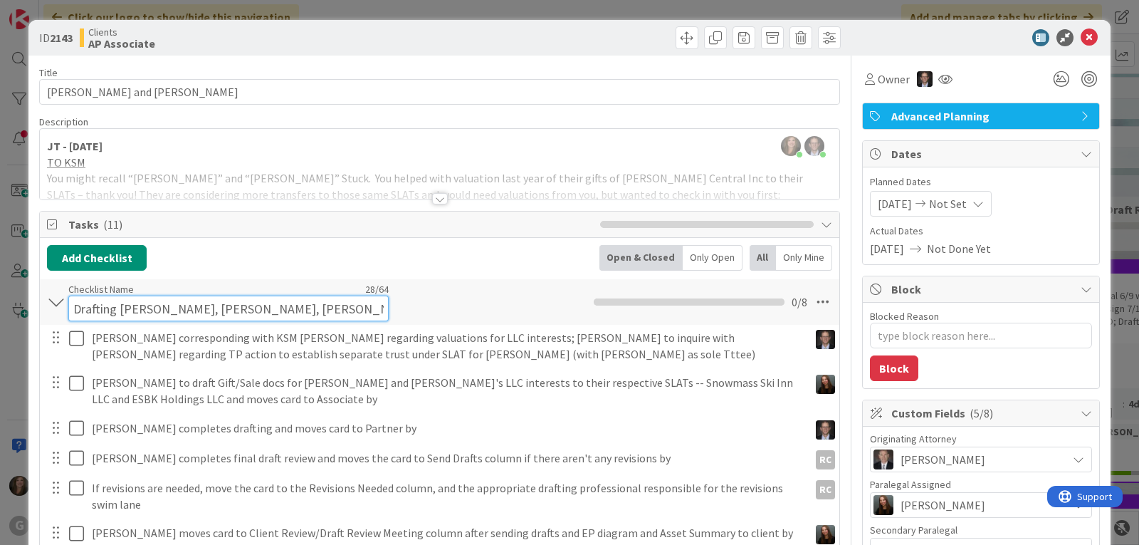
type input "Drafting Amanda, Joel, Bobby"
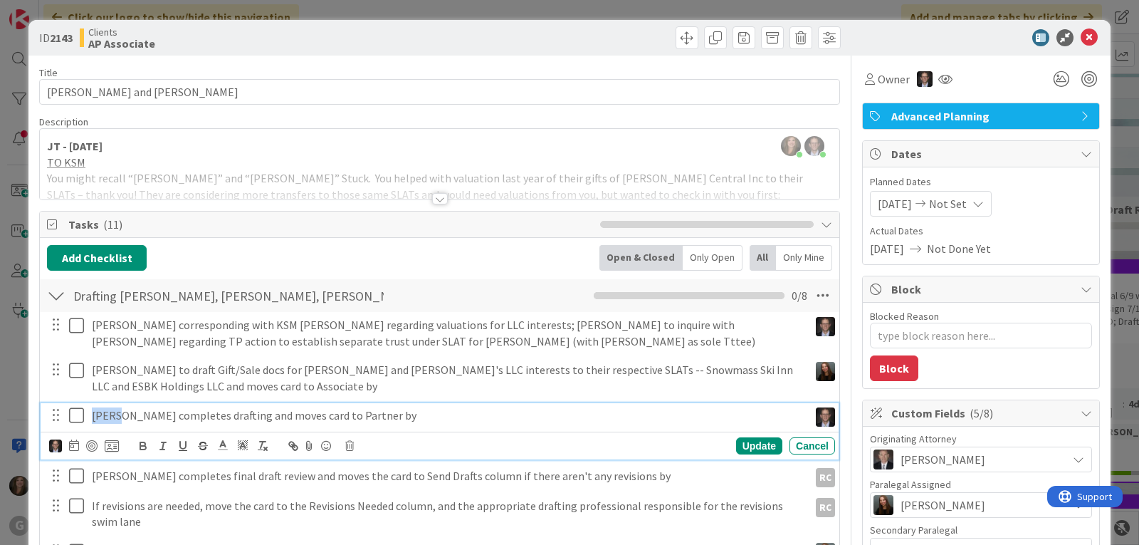
drag, startPoint x: 115, startPoint y: 414, endPoint x: 94, endPoint y: 416, distance: 21.5
click at [94, 416] on p "Chris completes drafting and moves card to Partner by" at bounding box center [447, 415] width 711 height 16
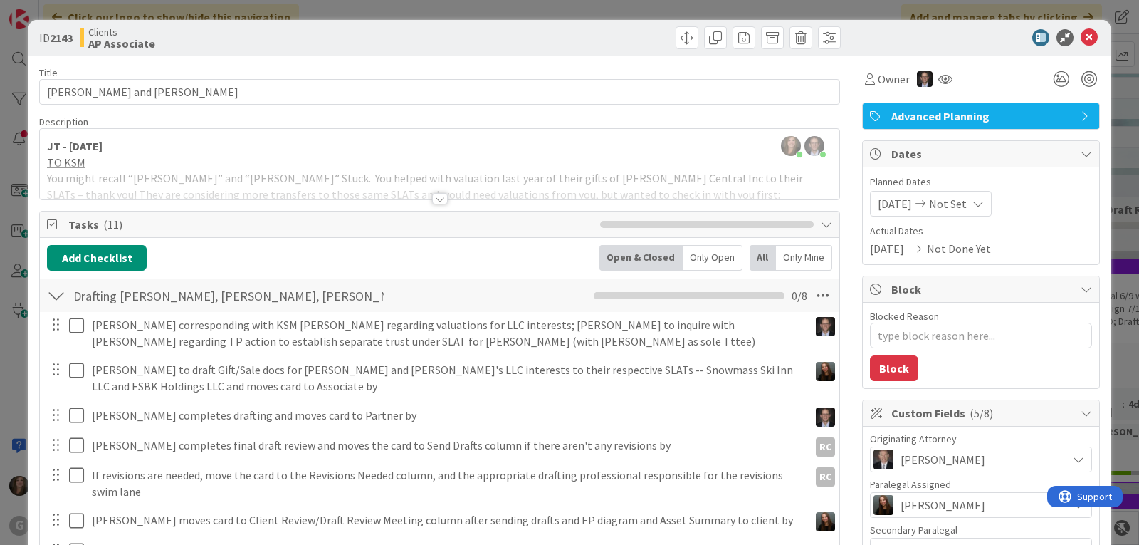
type textarea "x"
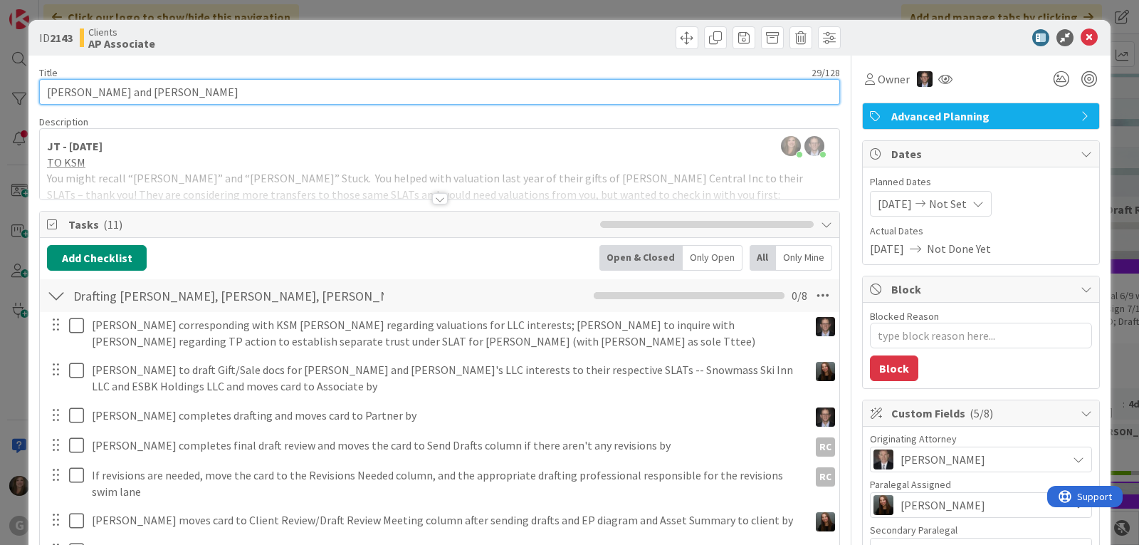
click at [231, 97] on input "Stuck, Eric and Shelly Stuck" at bounding box center [439, 92] width 801 height 26
type input "Stuck, Eric and Shelly Stuck"
type textarea "x"
type input "Stuck, Eric and Shelly Stuck: Drafts"
type textarea "x"
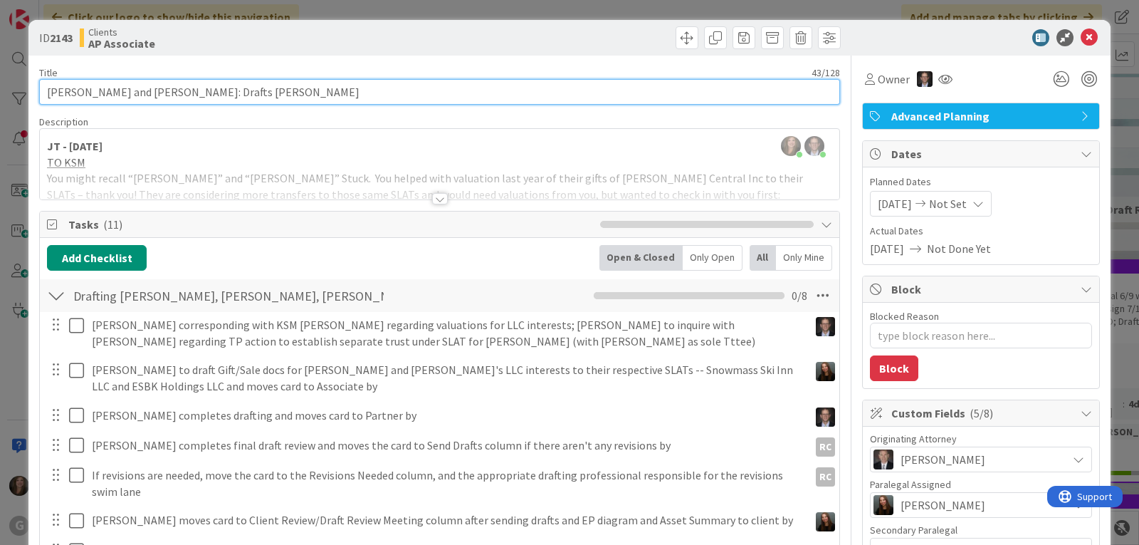
type input "Stuck, Eric and Shelly Stuck: Drafts Amanda"
type textarea "x"
type input "Stuck, Eric and Shelly Stuck: Drafts Amanda Joel"
type textarea "x"
type input "Stuck, Eric and Shelly Stuck: Drafts Amanda Joel B"
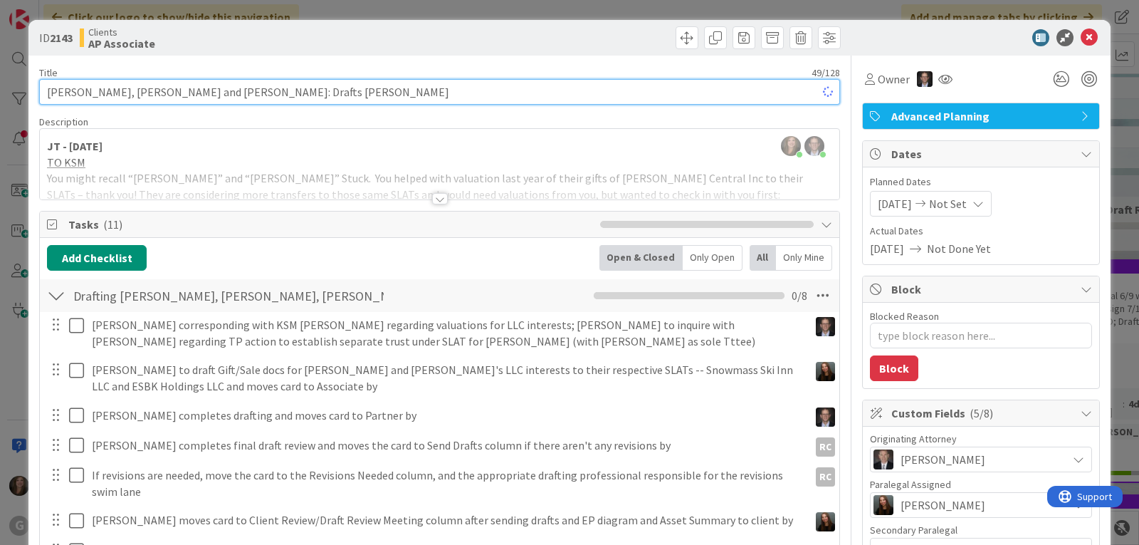
type textarea "x"
type input "Stuck, Eric and Shelly Stuck: Drafts Amanda Joel Bobby"
type textarea "x"
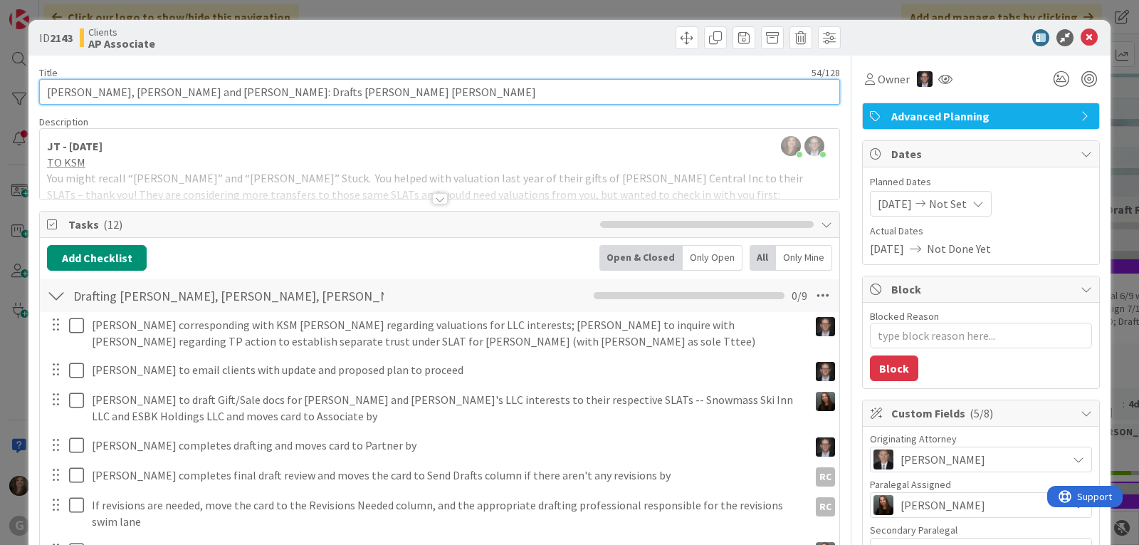
type input "Stuck, Eric and Shelly Stuck: Drafts Amanda Joel Bobby"
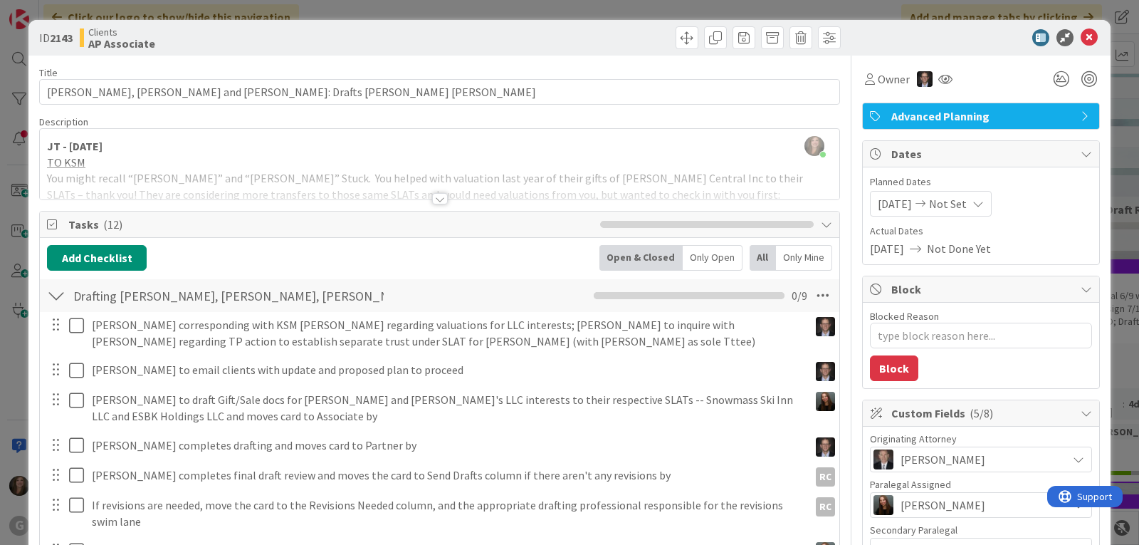
type textarea "x"
